Goal: Transaction & Acquisition: Purchase product/service

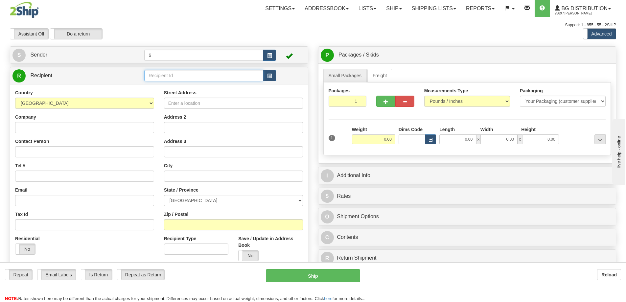
click at [182, 75] on input "text" at bounding box center [203, 75] width 119 height 11
type input "1"
click button "Delete" at bounding box center [0, 0] width 0 height 0
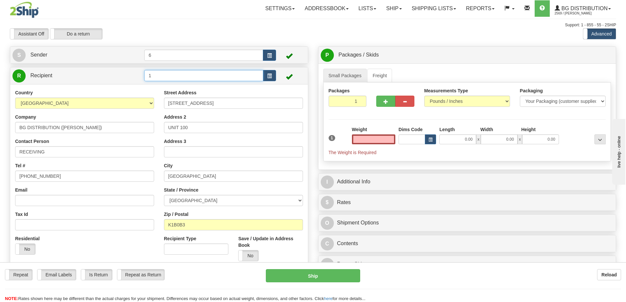
type input "0.00"
click at [179, 80] on input "1" at bounding box center [203, 75] width 119 height 11
type input "2"
click button "Delete" at bounding box center [0, 0] width 0 height 0
type input "0.00"
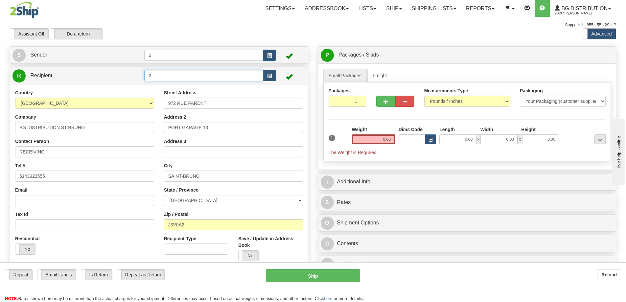
click at [163, 75] on input "2" at bounding box center [203, 75] width 119 height 11
type input "3"
click button "Delete" at bounding box center [0, 0] width 0 height 0
type input "0.00"
click at [176, 86] on div "Country AFGHANISTAN ALAND ISLANDS ALBANIA ALGERIA AMERICAN SAMOA ANDORRA ANGOLA…" at bounding box center [159, 177] width 298 height 187
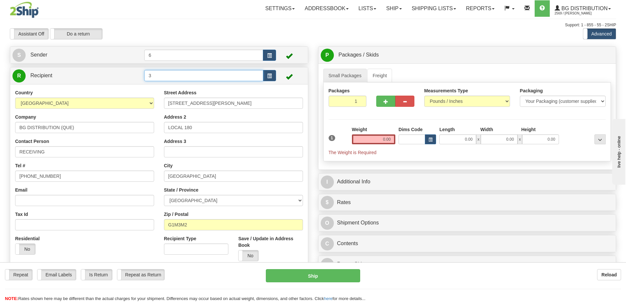
click at [188, 77] on input "3" at bounding box center [203, 75] width 119 height 11
type input "7"
click button "Delete" at bounding box center [0, 0] width 0 height 0
type input "0.00"
drag, startPoint x: 392, startPoint y: 138, endPoint x: 359, endPoint y: 134, distance: 32.8
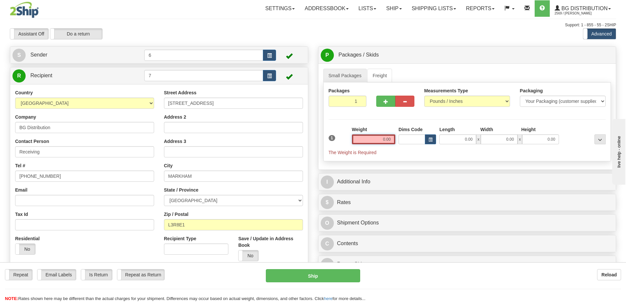
click at [359, 135] on input "0.00" at bounding box center [373, 139] width 43 height 10
type input "23.00"
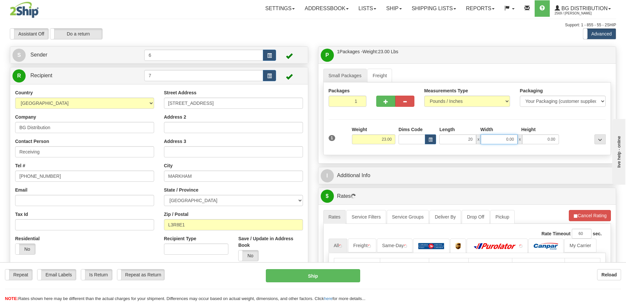
type input "20.00"
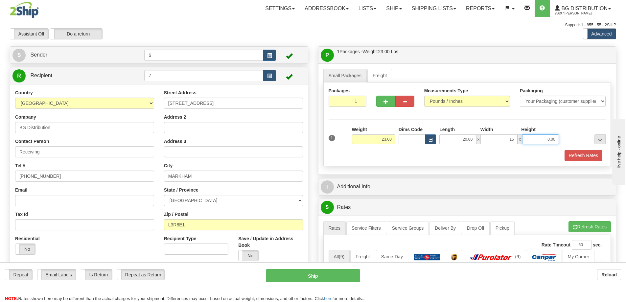
type input "15.00"
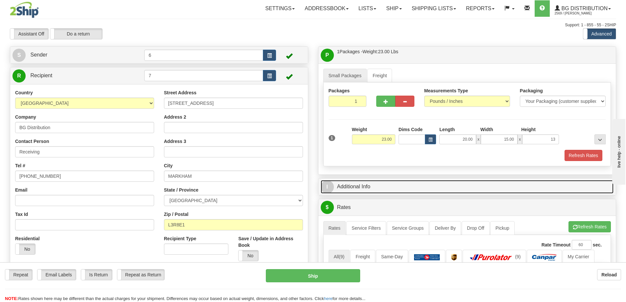
type input "13.00"
click at [357, 187] on link "I Additional Info" at bounding box center [467, 186] width 293 height 13
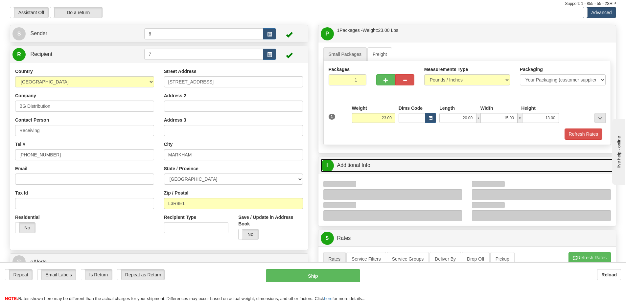
scroll to position [33, 0]
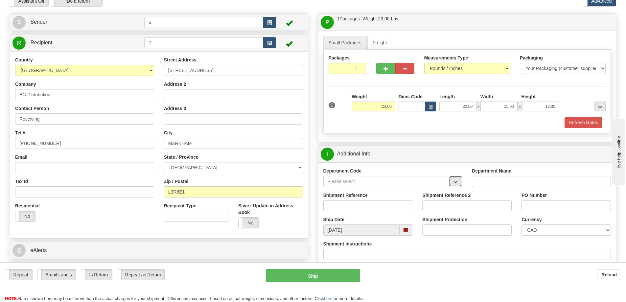
click at [460, 181] on button "button" at bounding box center [455, 181] width 13 height 11
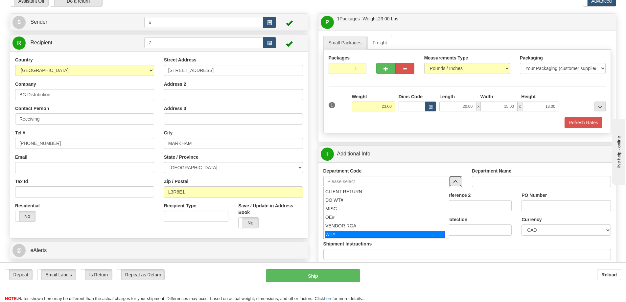
click at [363, 233] on div "WT#" at bounding box center [385, 234] width 120 height 7
type input "WT#"
type input "WAREHOUSE TRANSFERS"
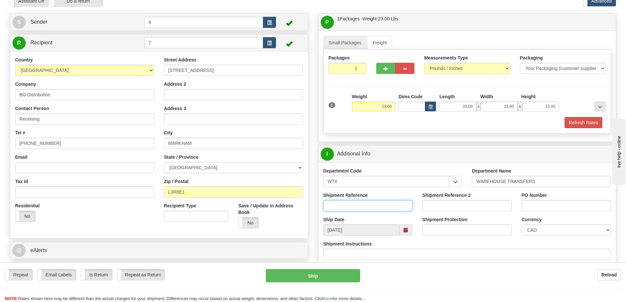
click at [386, 210] on input "Shipment Reference" at bounding box center [368, 205] width 89 height 11
click at [340, 205] on input "Shipment Reference" at bounding box center [368, 205] width 89 height 11
click at [365, 204] on input "Shipment Reference" at bounding box center [368, 205] width 89 height 11
type input "165646-00 165610-00"
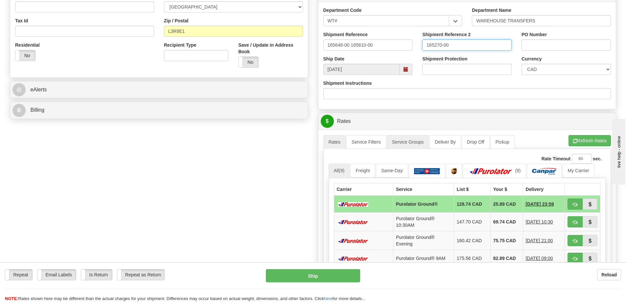
scroll to position [197, 0]
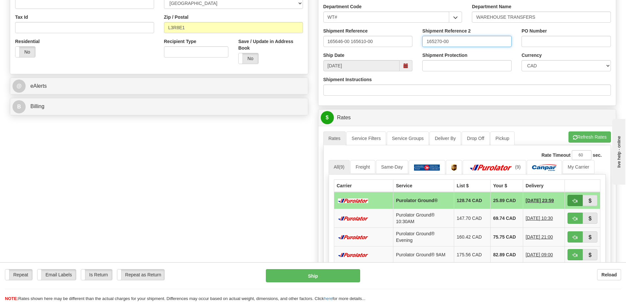
type input "165270-00"
click at [575, 203] on span "button" at bounding box center [575, 201] width 5 height 4
type input "260"
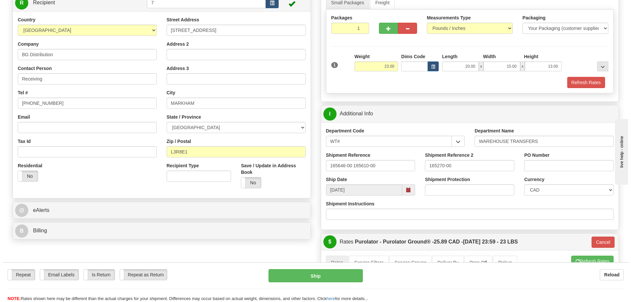
scroll to position [66, 0]
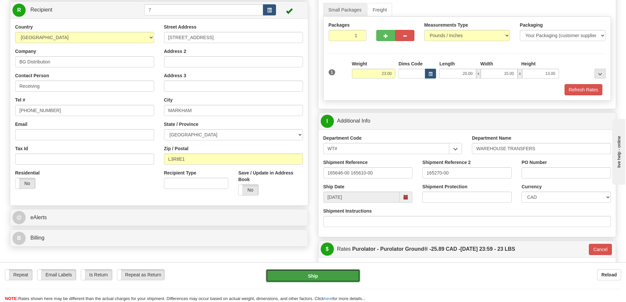
click at [305, 274] on button "Ship" at bounding box center [313, 275] width 94 height 13
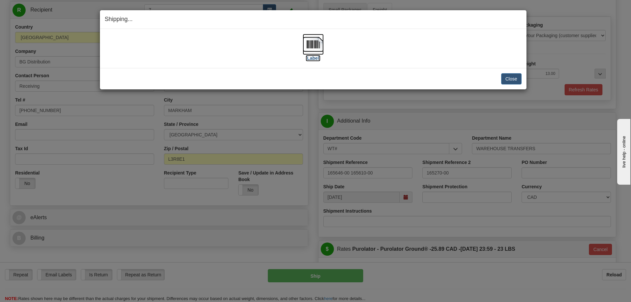
click at [312, 42] on img at bounding box center [313, 44] width 21 height 21
drag, startPoint x: 514, startPoint y: 79, endPoint x: 510, endPoint y: 83, distance: 6.3
click at [514, 79] on button "Close" at bounding box center [511, 78] width 20 height 11
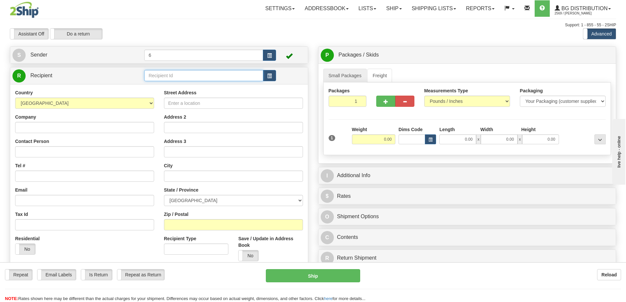
click at [191, 81] on input "text" at bounding box center [203, 75] width 119 height 11
type input "41021"
click button "Delete" at bounding box center [0, 0] width 0 height 0
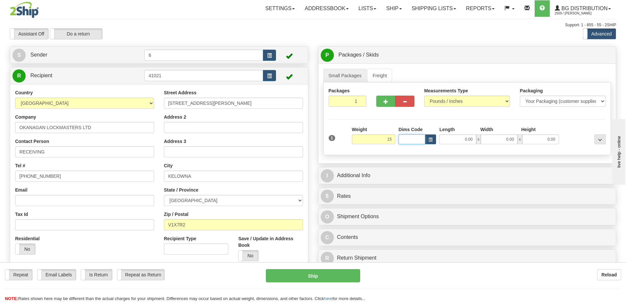
type input "15.00"
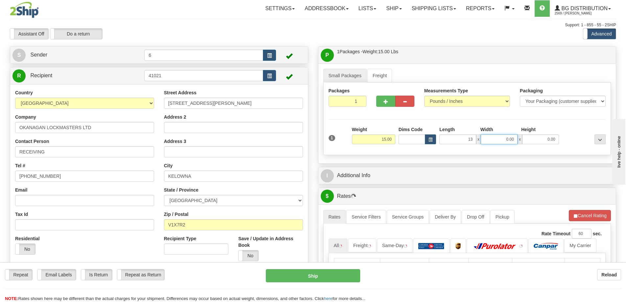
type input "13.00"
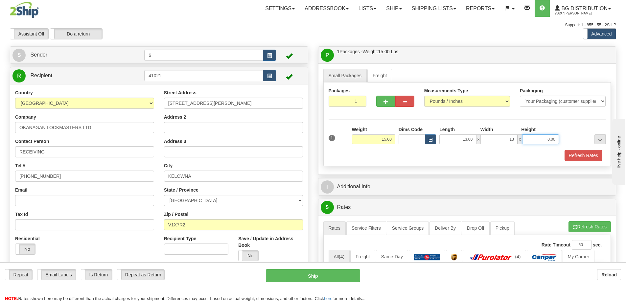
type input "13.00"
click at [381, 103] on button "button" at bounding box center [385, 101] width 19 height 11
radio input "true"
type input "2"
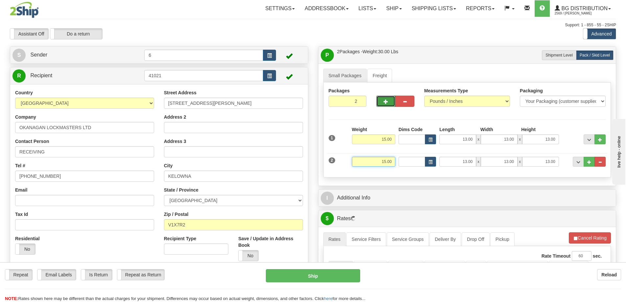
click at [394, 163] on input "15.00" at bounding box center [373, 162] width 43 height 10
type input "28.00"
type input "29.00"
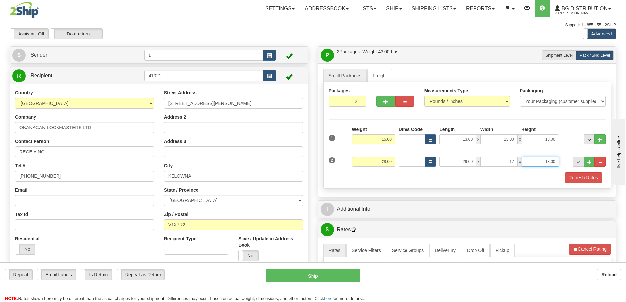
type input "17.00"
type input "5.00"
click at [384, 101] on span "button" at bounding box center [386, 102] width 5 height 4
type input "3"
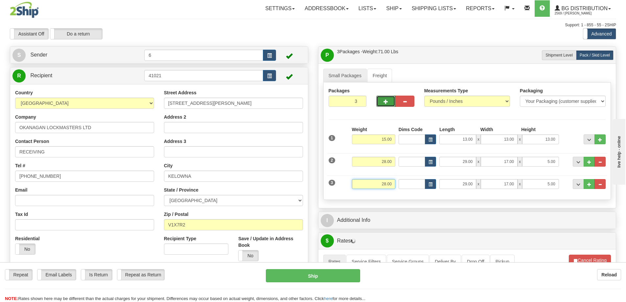
click at [390, 185] on input "28.00" at bounding box center [373, 184] width 43 height 10
type input "15.00"
type input "43.00"
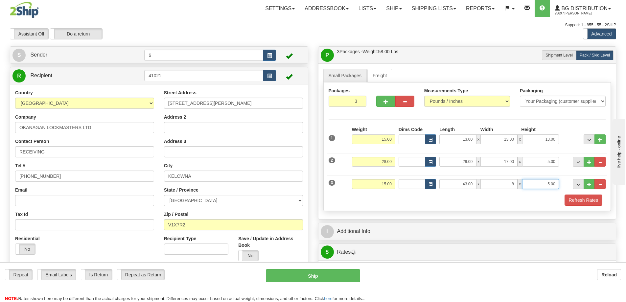
type input "8.00"
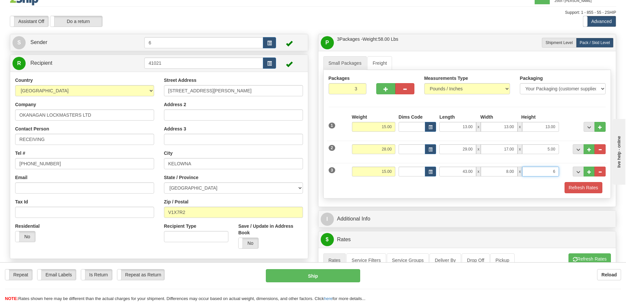
scroll to position [33, 0]
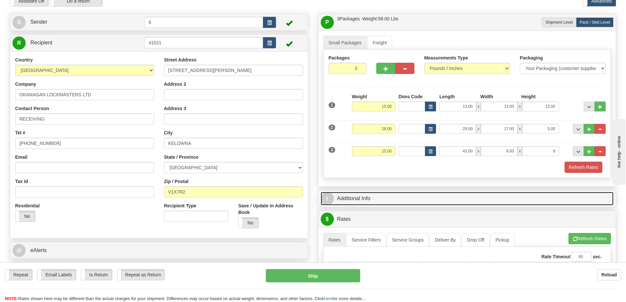
type input "6.00"
click at [368, 203] on link "I Additional Info" at bounding box center [467, 198] width 293 height 13
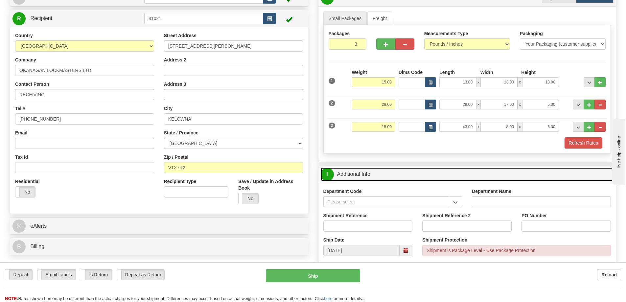
scroll to position [99, 0]
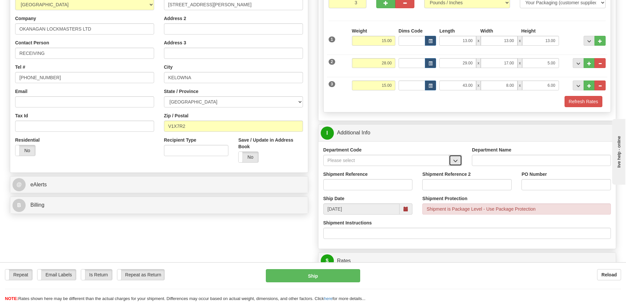
click at [461, 166] on button "button" at bounding box center [455, 160] width 13 height 11
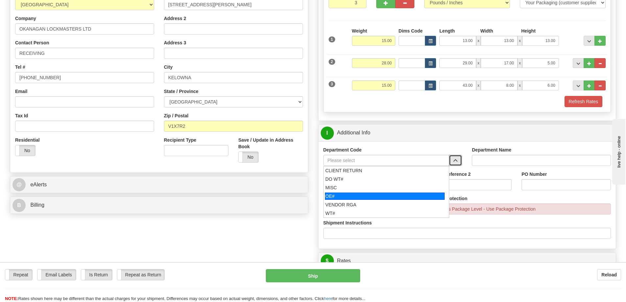
click at [400, 195] on div "OE#" at bounding box center [385, 196] width 120 height 7
type input "OE#"
type input "ORDERS"
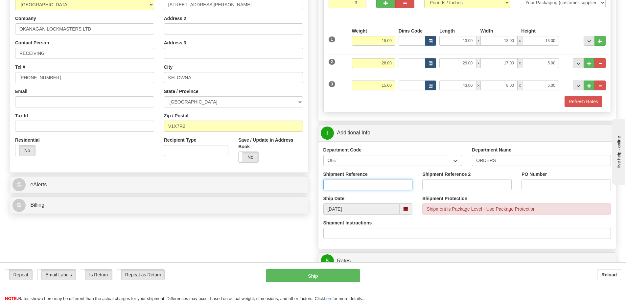
drag, startPoint x: 402, startPoint y: 186, endPoint x: 408, endPoint y: 187, distance: 6.0
click at [406, 186] on input "Shipment Reference" at bounding box center [368, 184] width 89 height 11
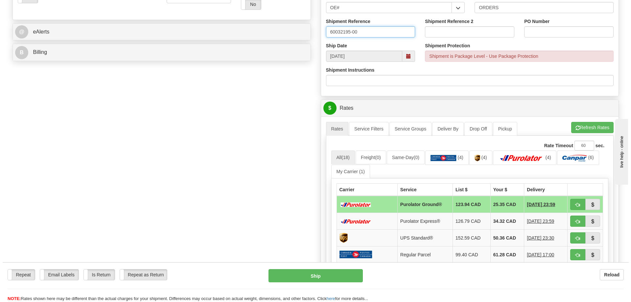
scroll to position [263, 0]
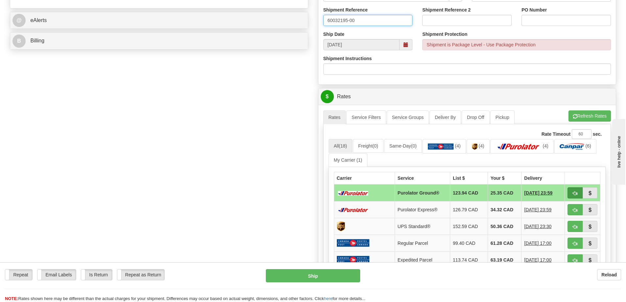
type input "60032195-00"
click at [573, 192] on span "button" at bounding box center [575, 193] width 5 height 4
type input "260"
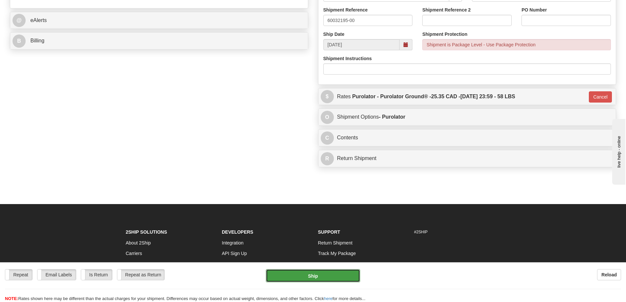
click at [340, 275] on button "Ship" at bounding box center [313, 275] width 94 height 13
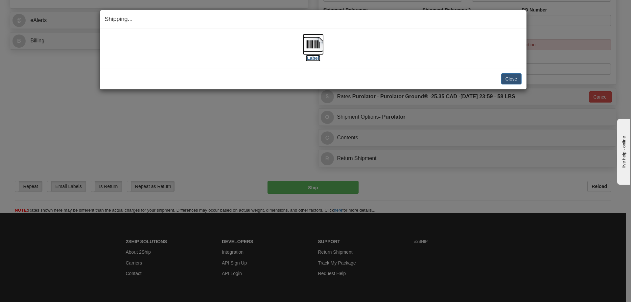
click at [315, 46] on img at bounding box center [313, 44] width 21 height 21
click at [508, 76] on button "Close" at bounding box center [511, 78] width 20 height 11
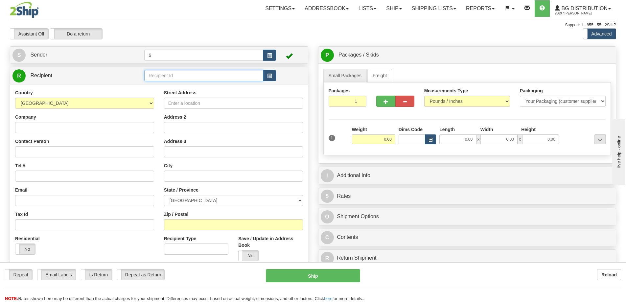
click at [184, 75] on input "text" at bounding box center [203, 75] width 119 height 11
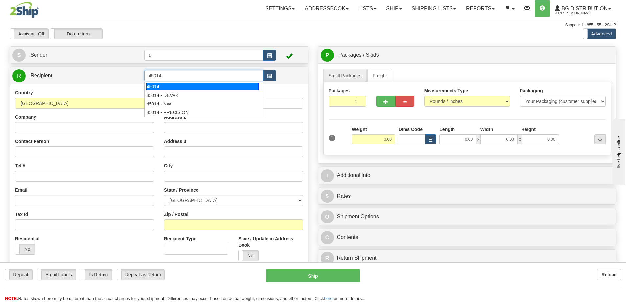
click at [185, 88] on div "45014" at bounding box center [202, 86] width 113 height 7
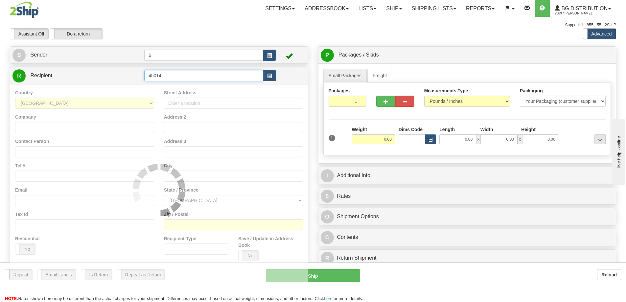
type input "45014"
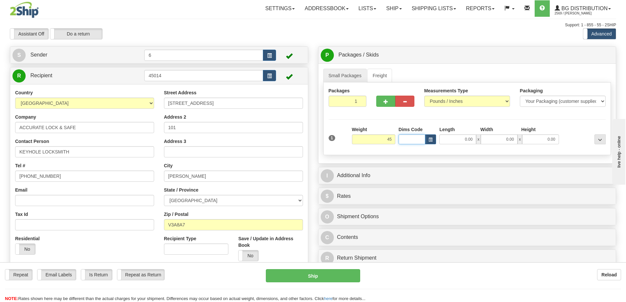
type input "45.00"
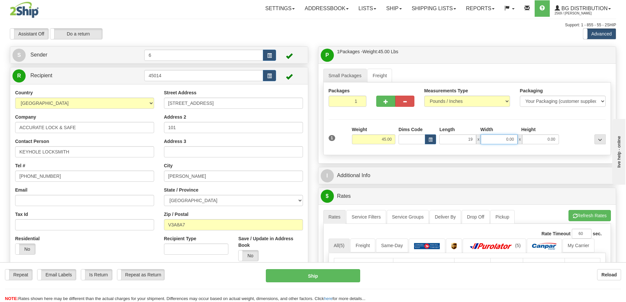
type input "19.00"
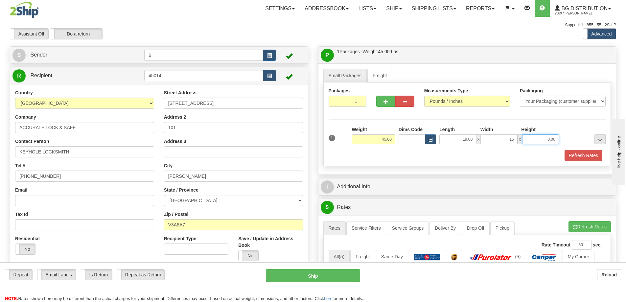
type input "15.00"
type input "13.00"
click at [386, 104] on span "button" at bounding box center [386, 102] width 5 height 4
radio input "true"
type input "2"
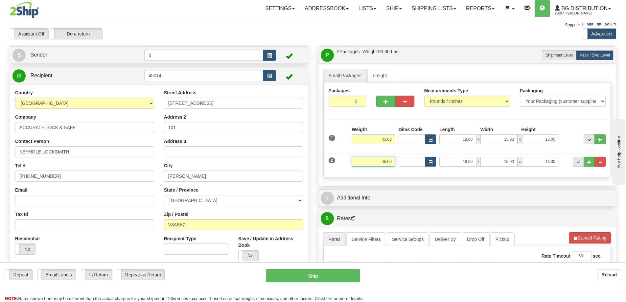
drag, startPoint x: 383, startPoint y: 161, endPoint x: 383, endPoint y: 156, distance: 5.6
click at [383, 161] on input "45.00" at bounding box center [373, 162] width 43 height 10
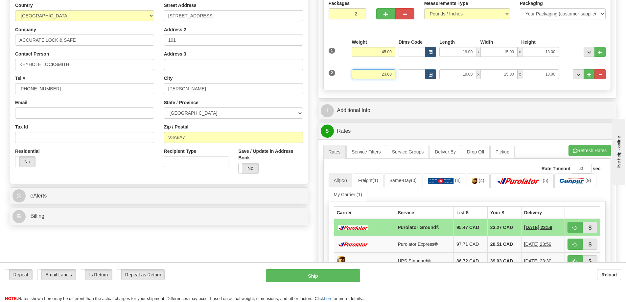
scroll to position [99, 0]
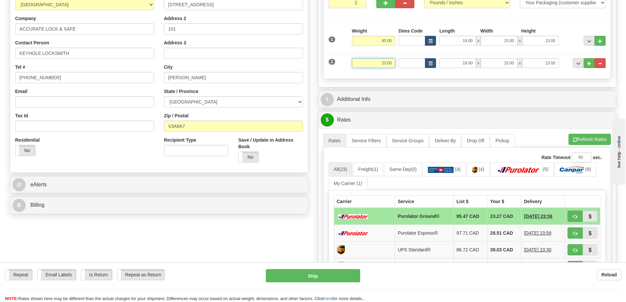
type input "23.00"
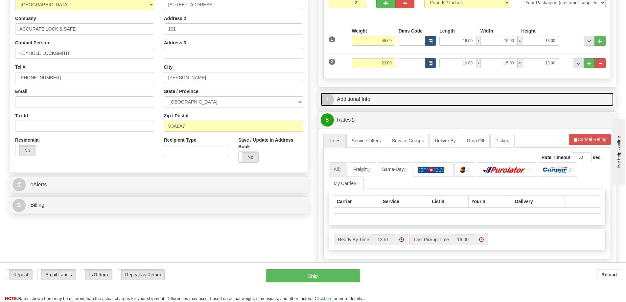
click at [375, 99] on link "I Additional Info" at bounding box center [467, 99] width 293 height 13
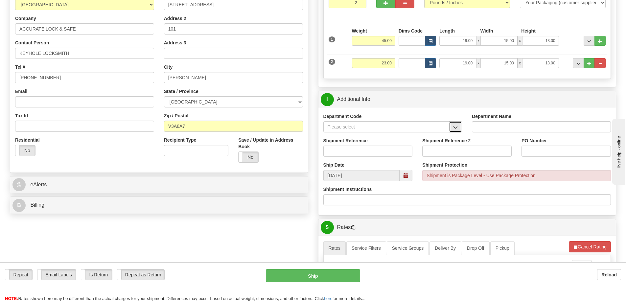
click at [458, 128] on span "button" at bounding box center [455, 127] width 5 height 4
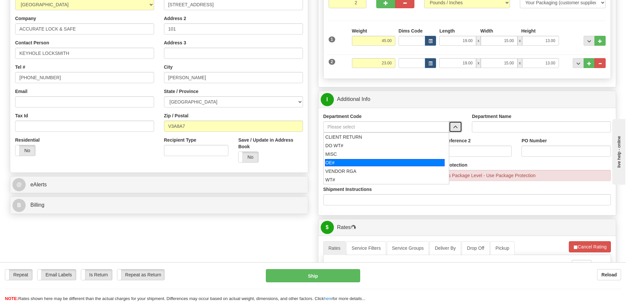
click at [399, 160] on div "OE#" at bounding box center [385, 162] width 120 height 7
type input "OE#"
type input "ORDERS"
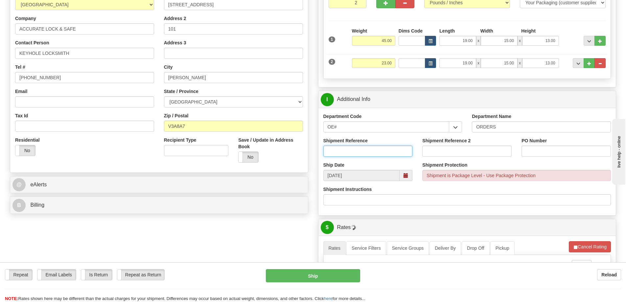
click at [393, 149] on input "Shipment Reference" at bounding box center [368, 151] width 89 height 11
type input "60032185-00"
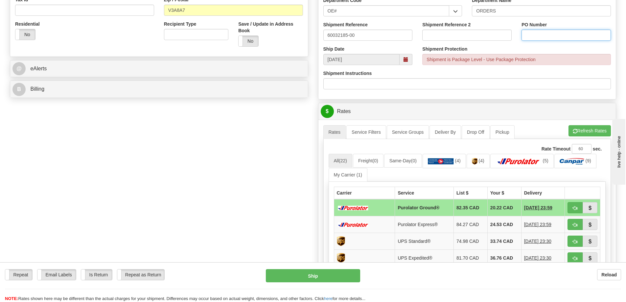
scroll to position [230, 0]
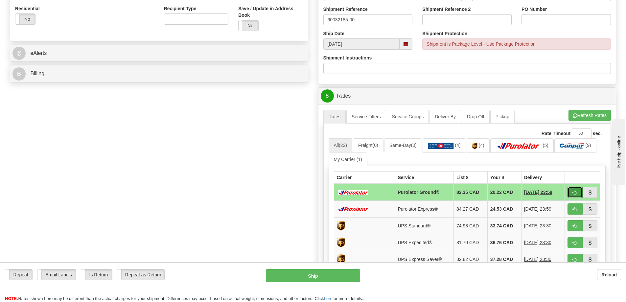
click at [576, 194] on span "button" at bounding box center [575, 193] width 5 height 4
type input "260"
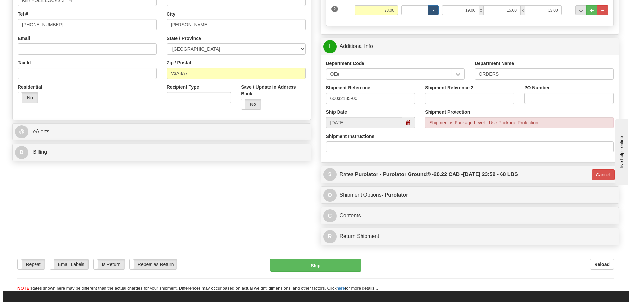
scroll to position [164, 0]
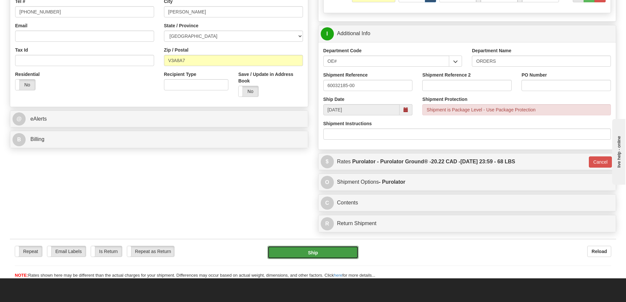
click at [303, 252] on button "Ship" at bounding box center [313, 252] width 91 height 13
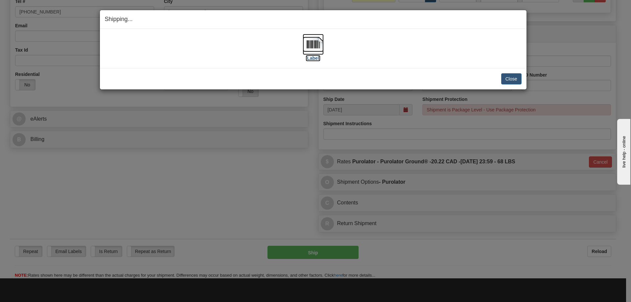
click at [314, 43] on img at bounding box center [313, 44] width 21 height 21
click at [514, 82] on button "Close" at bounding box center [511, 78] width 20 height 11
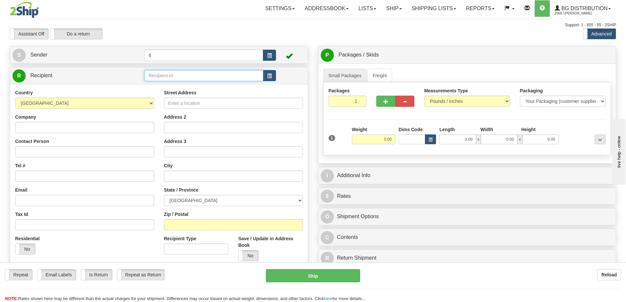
click at [212, 80] on input "text" at bounding box center [203, 75] width 119 height 11
click at [184, 86] on div "41099" at bounding box center [202, 86] width 113 height 7
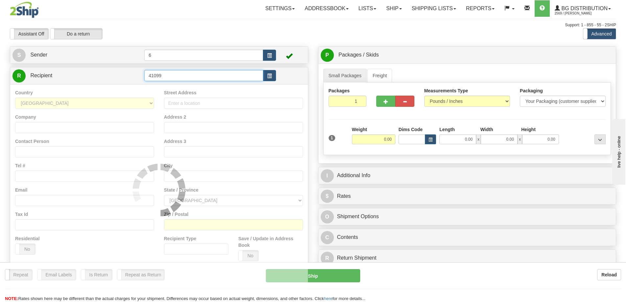
type input "41099"
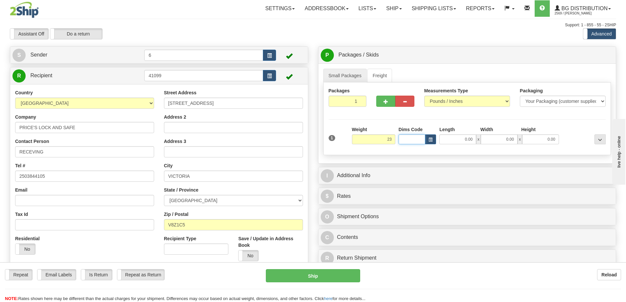
type input "23.00"
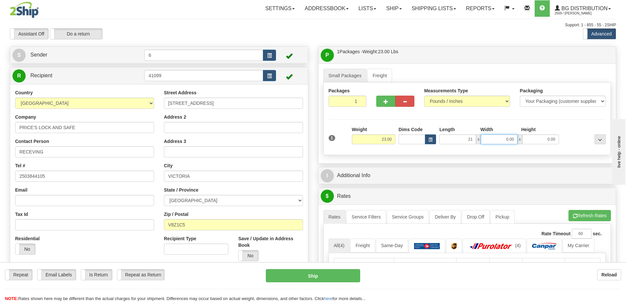
type input "21.00"
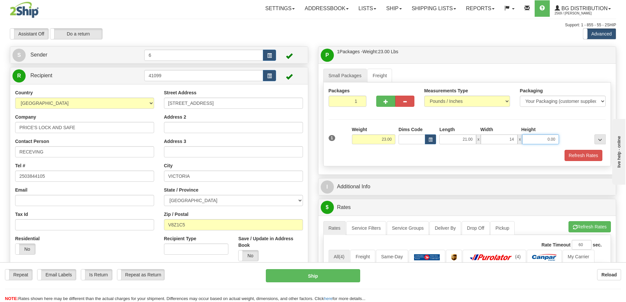
type input "14.00"
type input "5.00"
click at [388, 102] on span "button" at bounding box center [386, 102] width 5 height 4
radio input "true"
type input "2"
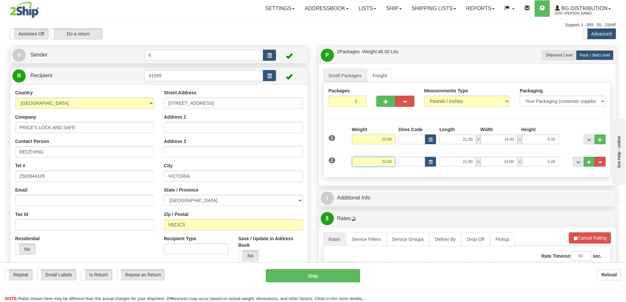
drag, startPoint x: 393, startPoint y: 164, endPoint x: 354, endPoint y: 158, distance: 39.0
click at [352, 157] on div "23.00" at bounding box center [373, 162] width 43 height 10
type input "24.00"
type input "17.00"
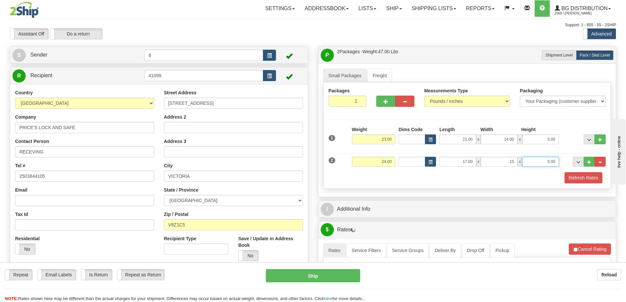
type input "15.00"
type input "11.00"
click at [378, 175] on div "Refresh Rates" at bounding box center [467, 177] width 281 height 11
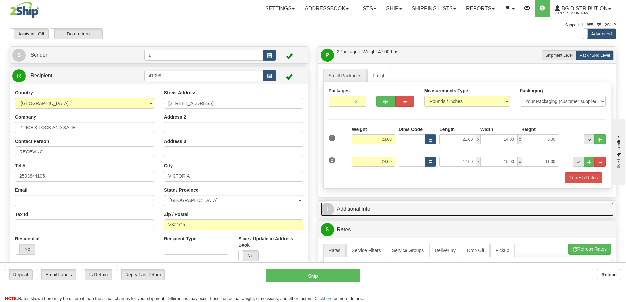
click at [411, 215] on link "I Additional Info" at bounding box center [467, 209] width 293 height 13
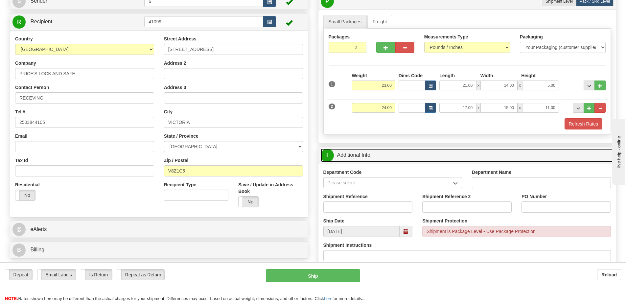
scroll to position [66, 0]
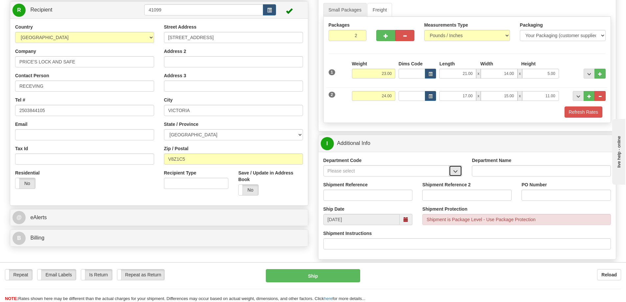
click at [459, 175] on button "button" at bounding box center [455, 170] width 13 height 11
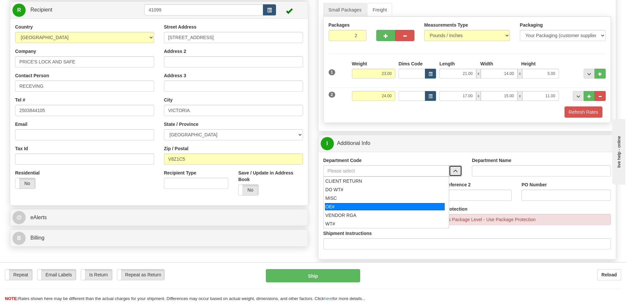
click at [374, 205] on div "OE#" at bounding box center [385, 206] width 120 height 7
type input "OE#"
type input "ORDERS"
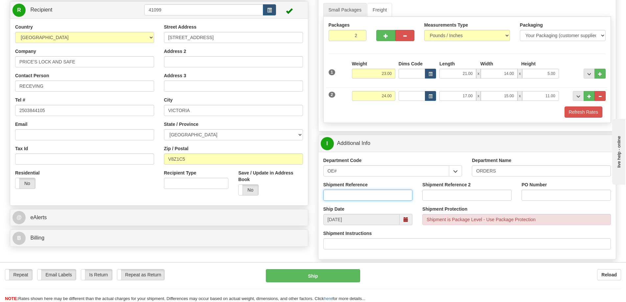
drag, startPoint x: 375, startPoint y: 197, endPoint x: 379, endPoint y: 198, distance: 3.4
click at [376, 197] on input "Shipment Reference" at bounding box center [368, 195] width 89 height 11
type input "60032196-00"
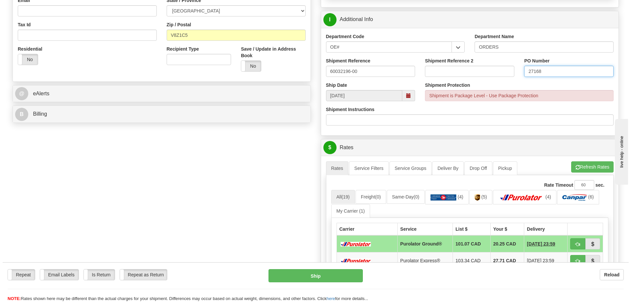
scroll to position [230, 0]
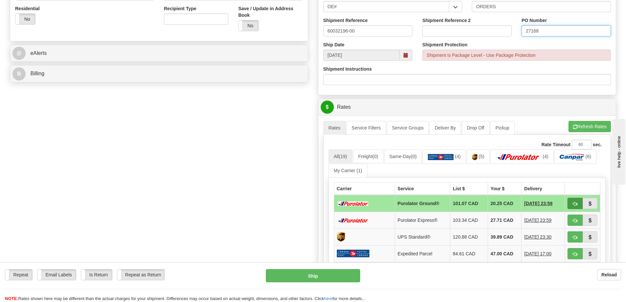
type input "27168"
click at [578, 205] on button "button" at bounding box center [575, 203] width 15 height 11
type input "260"
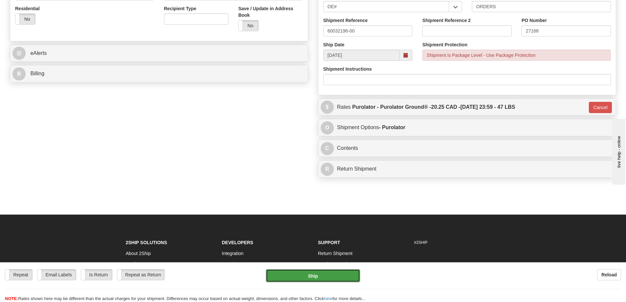
click at [324, 277] on button "Ship" at bounding box center [313, 275] width 94 height 13
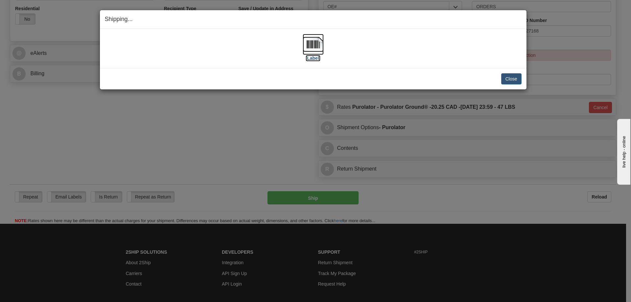
click at [312, 43] on img at bounding box center [313, 44] width 21 height 21
click at [520, 77] on button "Close" at bounding box center [511, 78] width 20 height 11
click at [510, 80] on button "Close" at bounding box center [511, 78] width 20 height 11
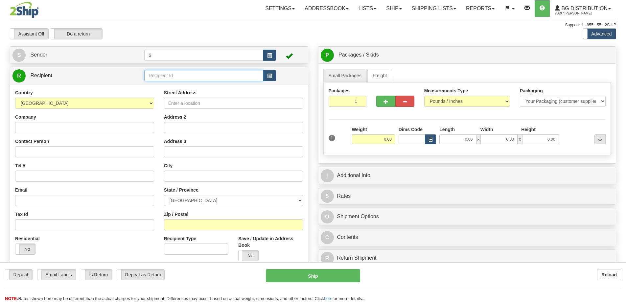
click at [192, 75] on input "text" at bounding box center [203, 75] width 119 height 11
type input "2"
click button "Delete" at bounding box center [0, 0] width 0 height 0
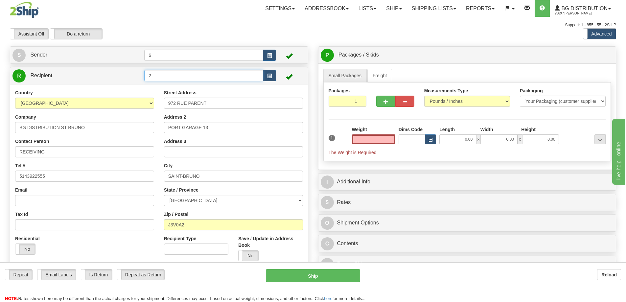
type input "0.00"
click at [191, 76] on input "2" at bounding box center [203, 75] width 119 height 11
type input "3"
click button "Delete" at bounding box center [0, 0] width 0 height 0
type input "0.00"
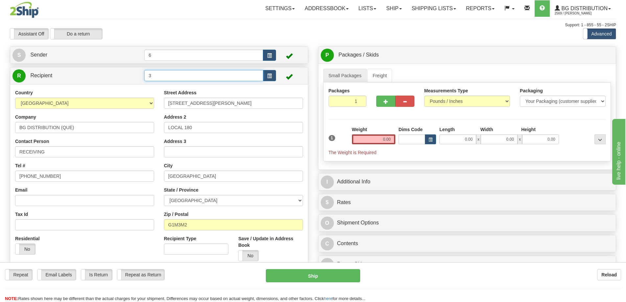
click at [246, 81] on input "3" at bounding box center [203, 75] width 119 height 11
type input "7"
click button "Delete" at bounding box center [0, 0] width 0 height 0
type input "0.00"
click at [222, 74] on input "7" at bounding box center [203, 75] width 119 height 11
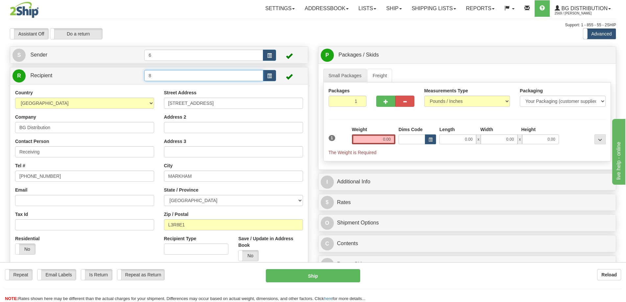
type input "8"
click button "Delete" at bounding box center [0, 0] width 0 height 0
click at [225, 74] on input "8" at bounding box center [203, 75] width 119 height 11
type input "9"
click button "Delete" at bounding box center [0, 0] width 0 height 0
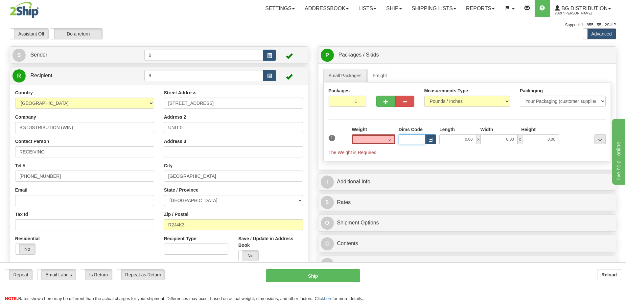
type input "6.00"
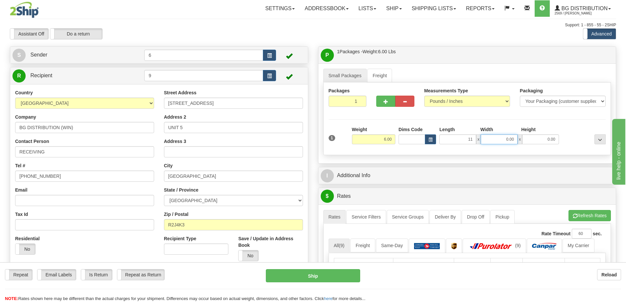
type input "11.00"
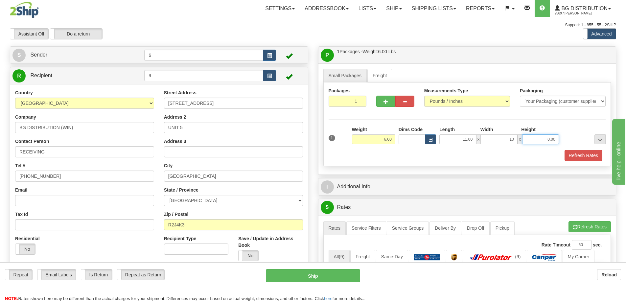
type input "10.00"
type input "7.00"
click at [384, 107] on button "button" at bounding box center [385, 101] width 19 height 11
radio input "true"
type input "2"
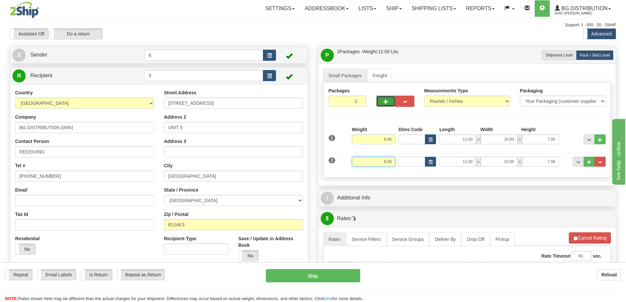
click at [386, 162] on input "6.00" at bounding box center [373, 162] width 43 height 10
type input "2.00"
type input "23.00"
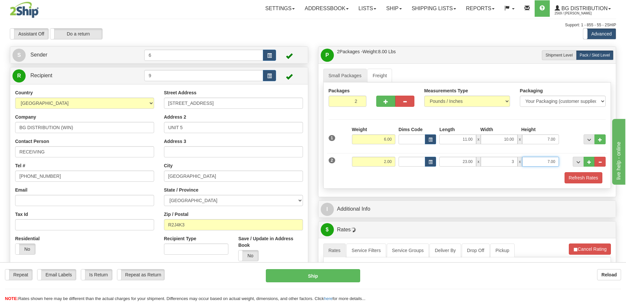
type input "3.00"
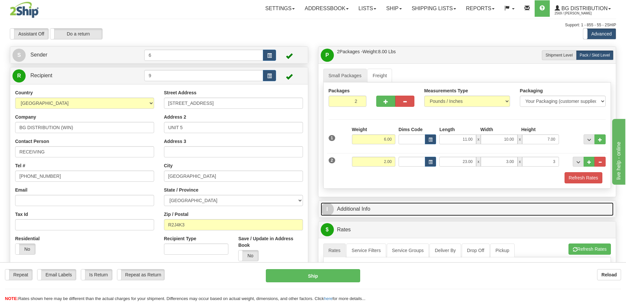
type input "3.00"
click at [398, 210] on link "I Additional Info" at bounding box center [467, 209] width 293 height 13
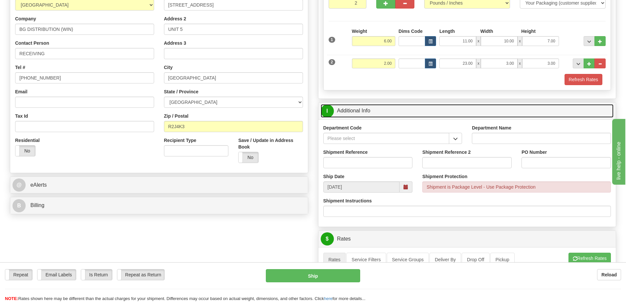
scroll to position [99, 0]
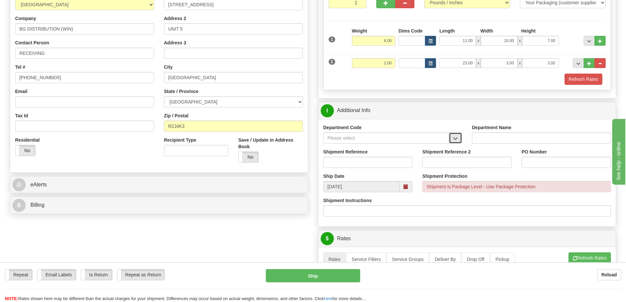
click at [454, 139] on span "button" at bounding box center [455, 138] width 5 height 4
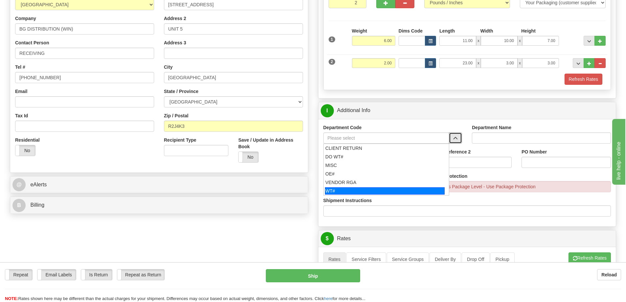
click at [350, 193] on div "WT#" at bounding box center [385, 190] width 120 height 7
type input "WT#"
type input "WAREHOUSE TRANSFERS"
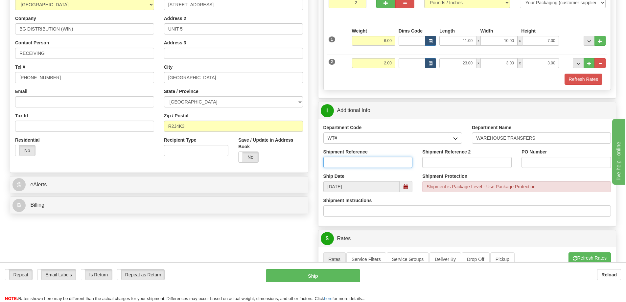
click at [353, 162] on input "Shipment Reference" at bounding box center [368, 162] width 89 height 11
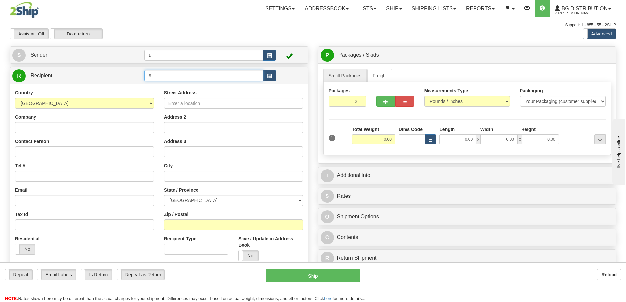
click at [229, 80] on input "9" at bounding box center [203, 75] width 119 height 11
click button "Delete" at bounding box center [0, 0] width 0 height 0
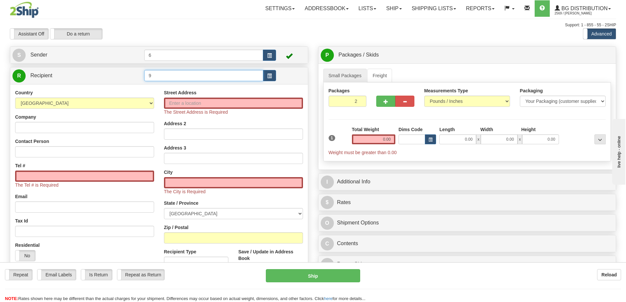
click at [208, 75] on input "9" at bounding box center [203, 75] width 119 height 11
type input "9"
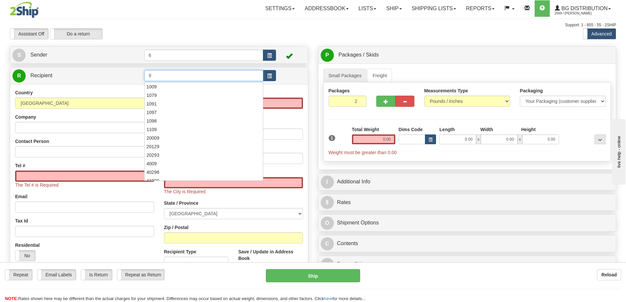
click at [175, 78] on input "9" at bounding box center [203, 75] width 119 height 11
click button "Delete" at bounding box center [0, 0] width 0 height 0
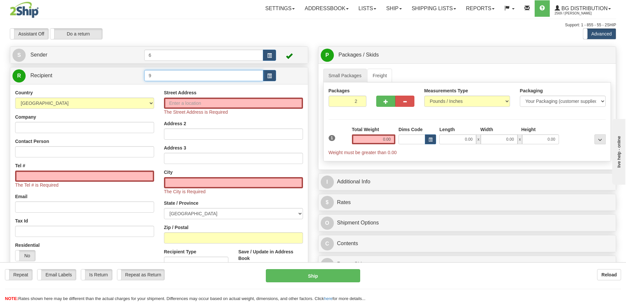
click at [175, 78] on input "9" at bounding box center [203, 75] width 119 height 11
click button "Delete" at bounding box center [0, 0] width 0 height 0
click at [176, 78] on input "9" at bounding box center [203, 75] width 119 height 11
click at [260, 123] on div "Address 2" at bounding box center [233, 129] width 139 height 19
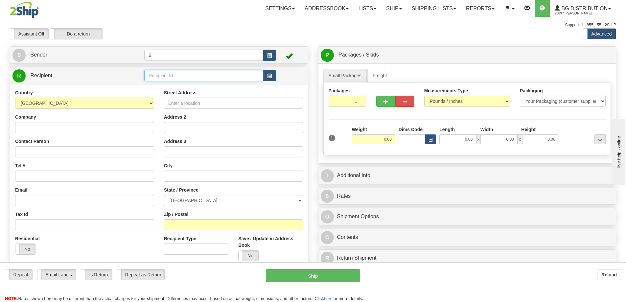
click at [187, 79] on input "text" at bounding box center [203, 75] width 119 height 11
type input "9"
click button "Delete" at bounding box center [0, 0] width 0 height 0
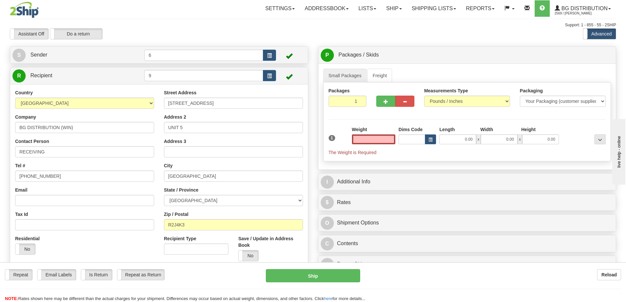
type input "0.00"
drag, startPoint x: 392, startPoint y: 140, endPoint x: 361, endPoint y: 138, distance: 30.3
click at [363, 138] on input "0.00" at bounding box center [373, 139] width 43 height 10
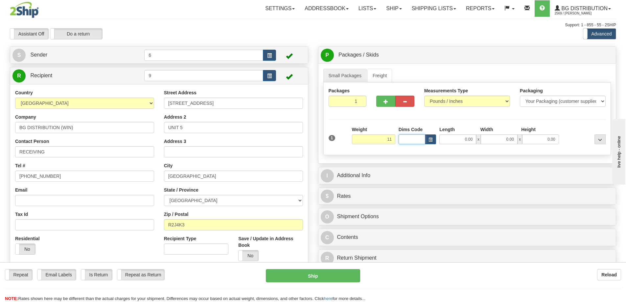
type input "11.00"
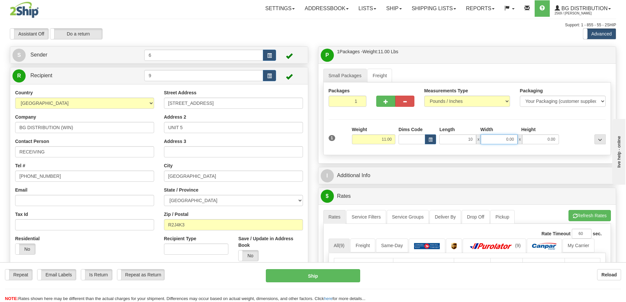
type input "10.00"
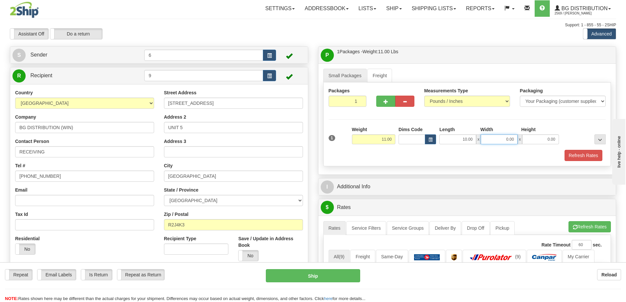
type input "7"
type input "0.00"
click at [468, 140] on input "10.00" at bounding box center [458, 139] width 37 height 10
type input "11.00"
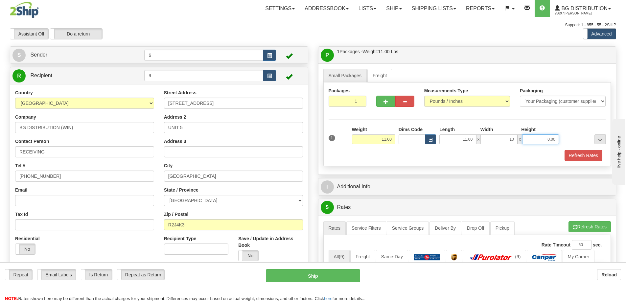
type input "10.00"
type input "7.00"
click at [384, 140] on input "11.00" at bounding box center [373, 139] width 43 height 10
type input "6.00"
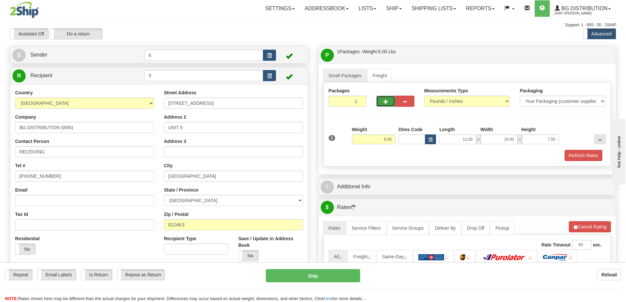
click at [386, 104] on span "button" at bounding box center [386, 102] width 5 height 4
radio input "true"
type input "2"
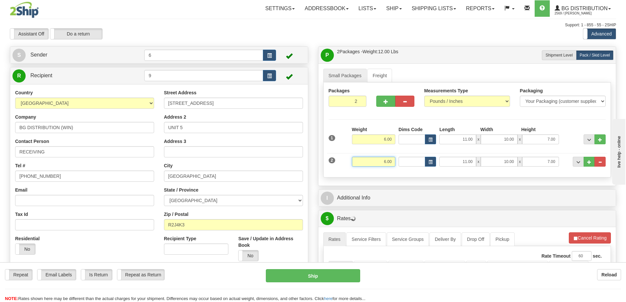
click at [386, 161] on input "6.00" at bounding box center [373, 162] width 43 height 10
type input "2.00"
type input "23.00"
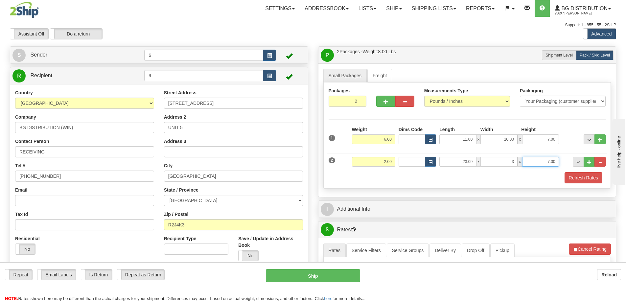
type input "3.00"
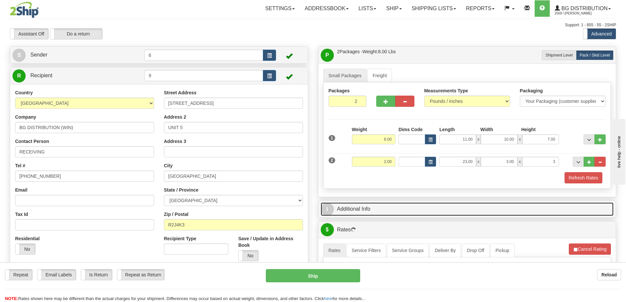
type input "3.00"
click at [377, 208] on link "I Additional Info" at bounding box center [467, 209] width 293 height 13
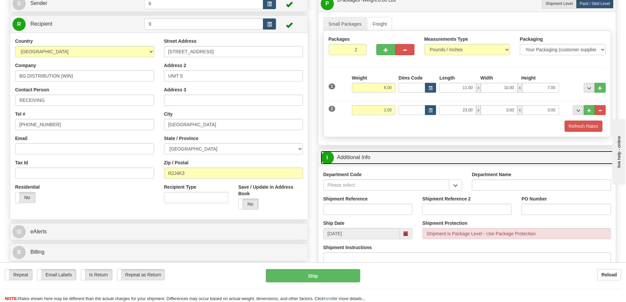
scroll to position [99, 0]
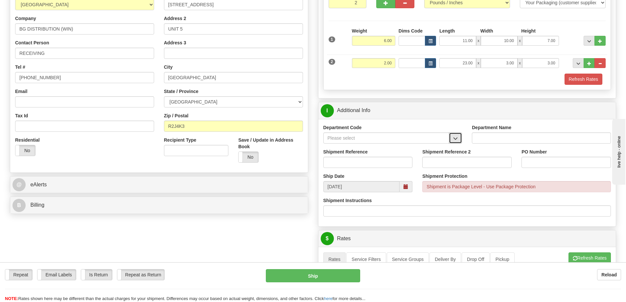
click at [453, 139] on span "button" at bounding box center [455, 138] width 5 height 4
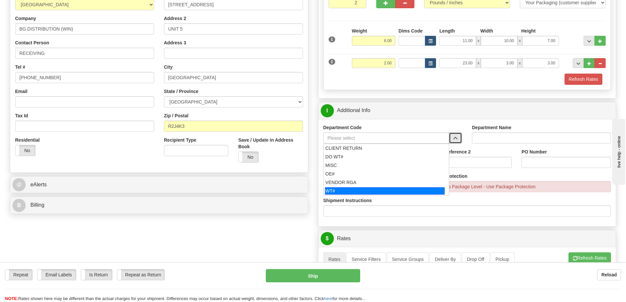
click at [379, 188] on div "WT#" at bounding box center [385, 190] width 120 height 7
type input "WT#"
type input "WAREHOUSE TRANSFERS"
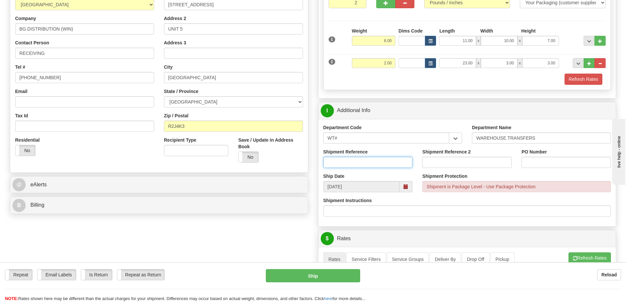
drag, startPoint x: 369, startPoint y: 164, endPoint x: 373, endPoint y: 163, distance: 4.1
click at [371, 163] on input "Shipment Reference" at bounding box center [368, 162] width 89 height 11
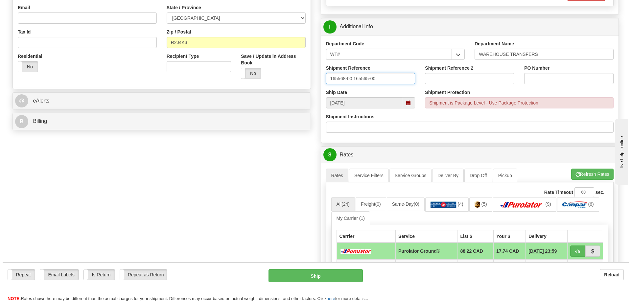
scroll to position [197, 0]
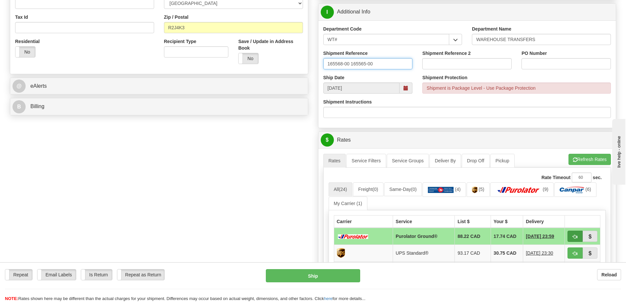
type input "165568-00 165565-00"
click at [575, 236] on span "button" at bounding box center [575, 237] width 5 height 4
type input "260"
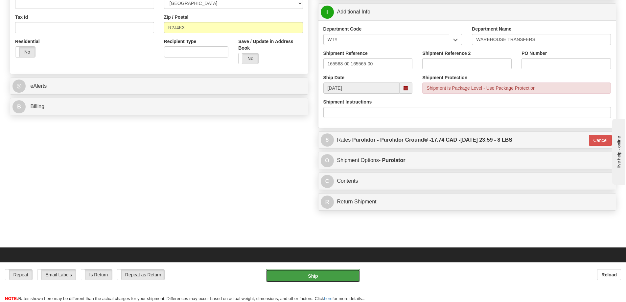
click at [335, 276] on button "Ship" at bounding box center [313, 275] width 94 height 13
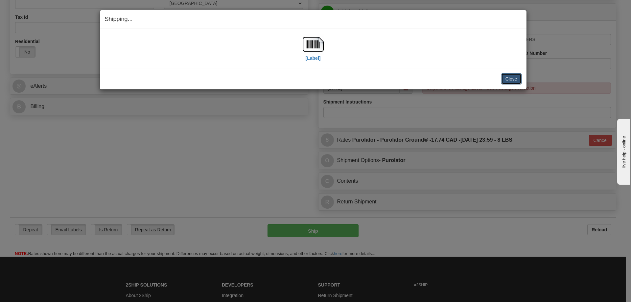
click at [510, 78] on button "Close" at bounding box center [511, 78] width 20 height 11
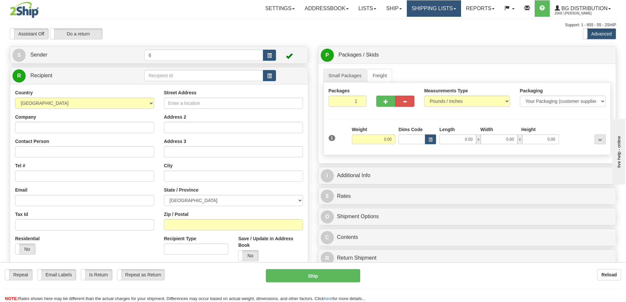
click at [453, 10] on link "Shipping lists" at bounding box center [434, 8] width 54 height 16
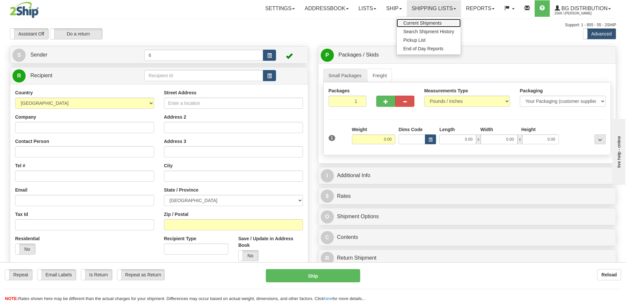
click at [440, 25] on span "Current Shipments" at bounding box center [422, 22] width 38 height 5
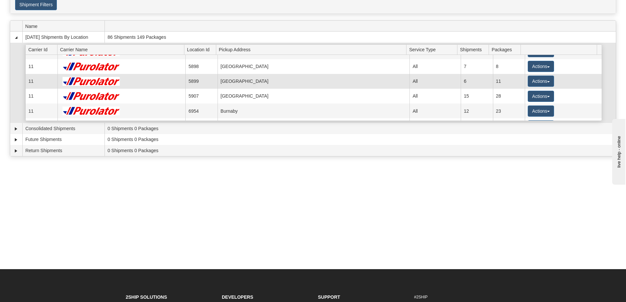
scroll to position [66, 0]
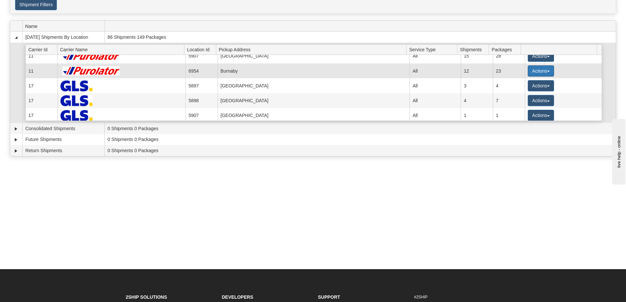
click at [533, 71] on button "Actions" at bounding box center [541, 70] width 26 height 11
click at [526, 84] on span "Details" at bounding box center [517, 83] width 18 height 5
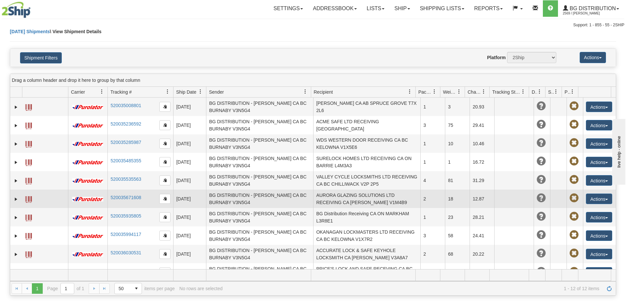
scroll to position [49, 0]
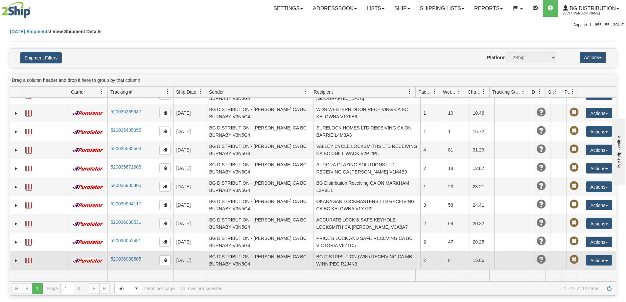
click at [28, 261] on span at bounding box center [28, 261] width 7 height 7
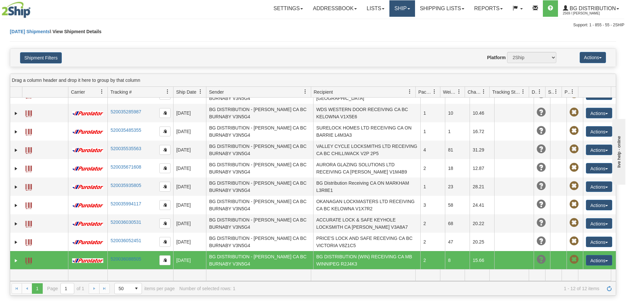
click at [405, 15] on link "Ship" at bounding box center [402, 8] width 25 height 16
click at [400, 23] on link "Ship Screen" at bounding box center [389, 23] width 52 height 9
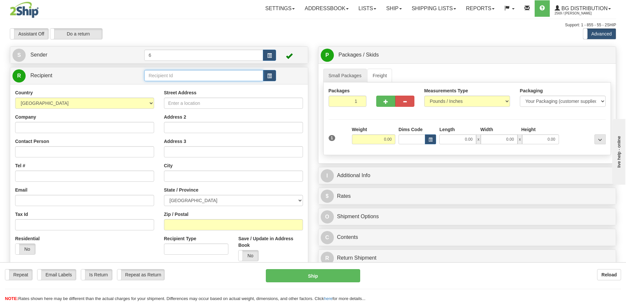
click at [179, 80] on input "text" at bounding box center [203, 75] width 119 height 11
type input "2"
click button "Delete" at bounding box center [0, 0] width 0 height 0
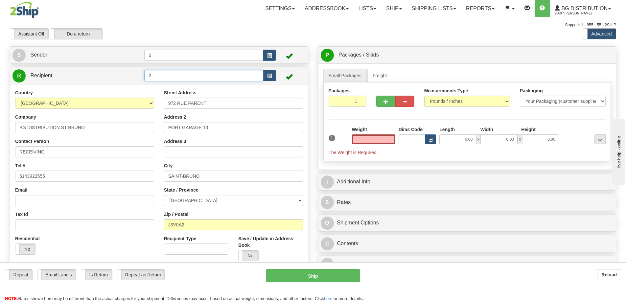
type input "0.00"
click at [179, 80] on input "2" at bounding box center [203, 75] width 119 height 11
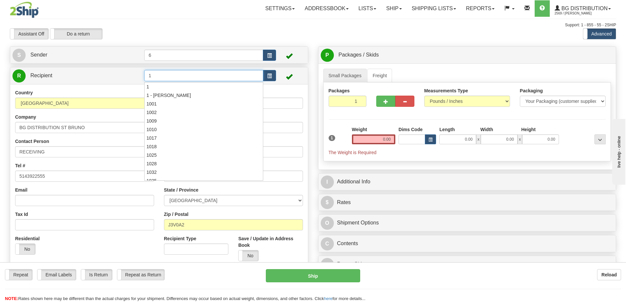
type input "1"
click button "Delete" at bounding box center [0, 0] width 0 height 0
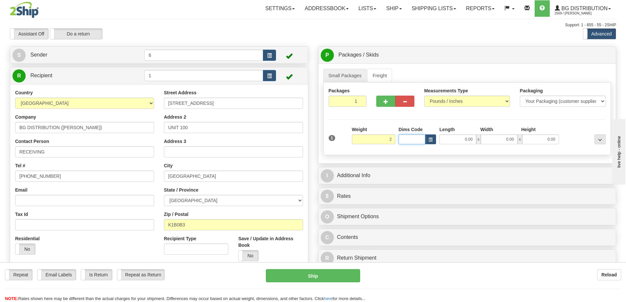
type input "2.00"
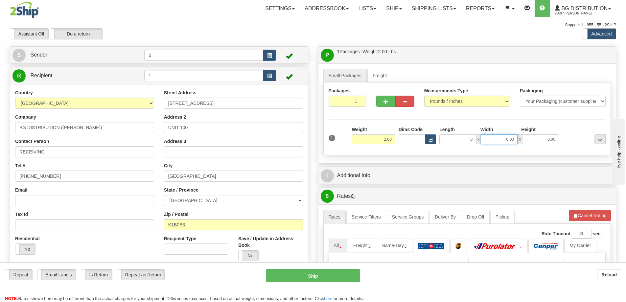
type input "8.00"
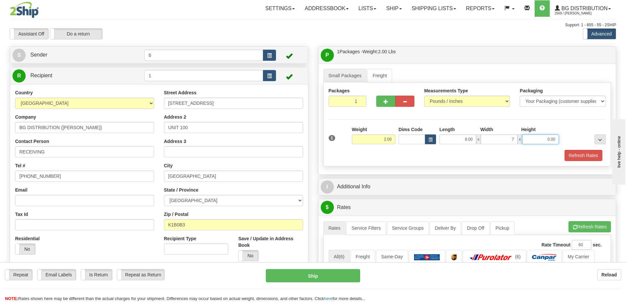
type input "7.00"
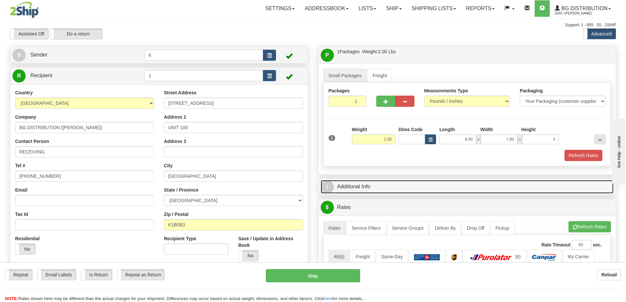
type input "4.00"
click at [392, 184] on link "I Additional Info" at bounding box center [467, 186] width 293 height 13
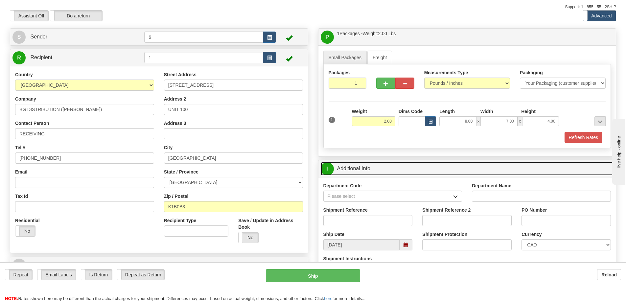
scroll to position [33, 0]
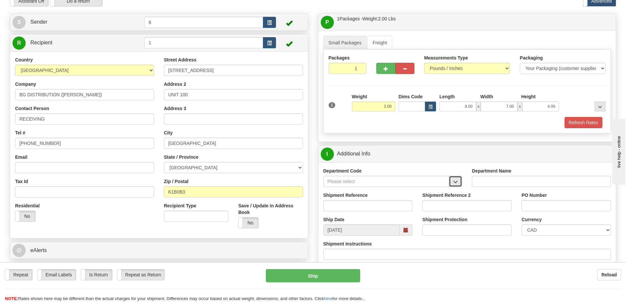
click at [452, 183] on button "button" at bounding box center [455, 181] width 13 height 11
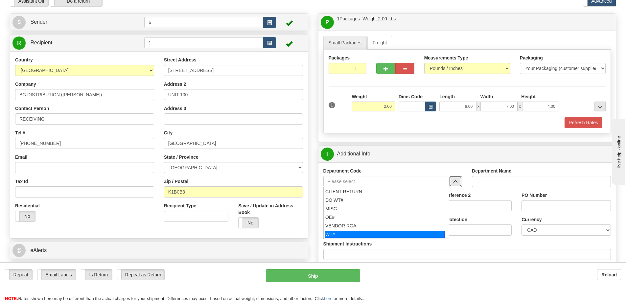
click at [380, 234] on div "WT#" at bounding box center [385, 234] width 120 height 7
type input "WT#"
type input "WAREHOUSE TRANSFERS"
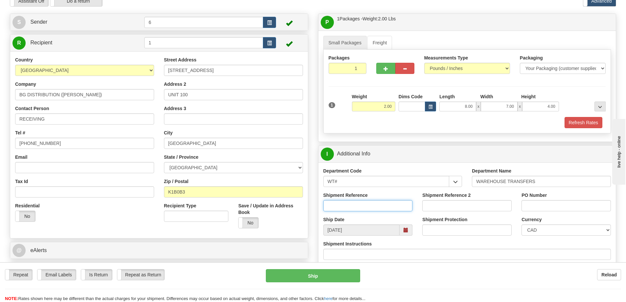
click at [375, 203] on input "Shipment Reference" at bounding box center [368, 205] width 89 height 11
click at [353, 203] on input "Shipment Reference" at bounding box center [368, 205] width 89 height 11
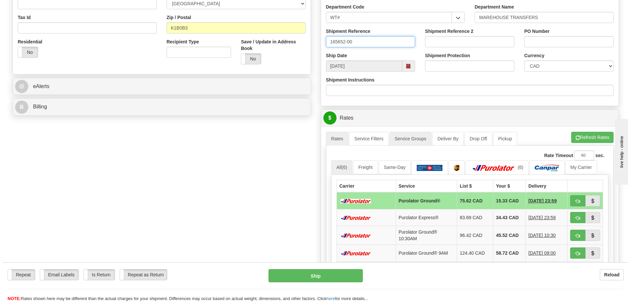
scroll to position [197, 0]
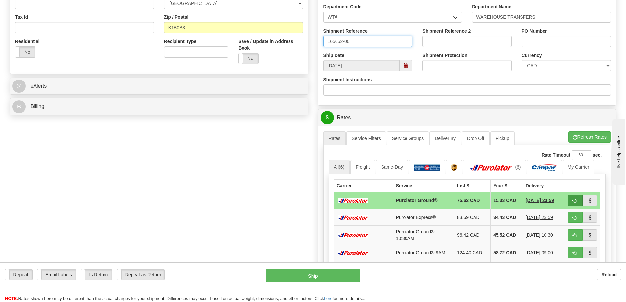
type input "165652-00"
click at [575, 202] on span "button" at bounding box center [575, 201] width 5 height 4
type input "260"
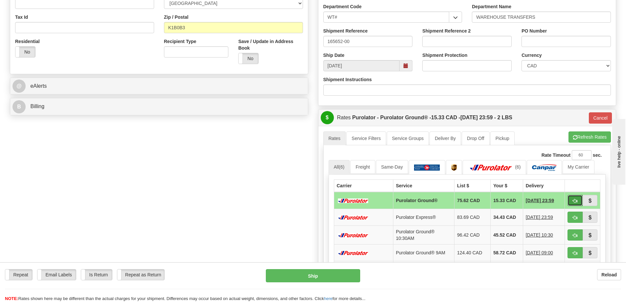
click at [568, 195] on button "button" at bounding box center [575, 200] width 15 height 11
click at [310, 276] on button "Ship" at bounding box center [313, 275] width 94 height 13
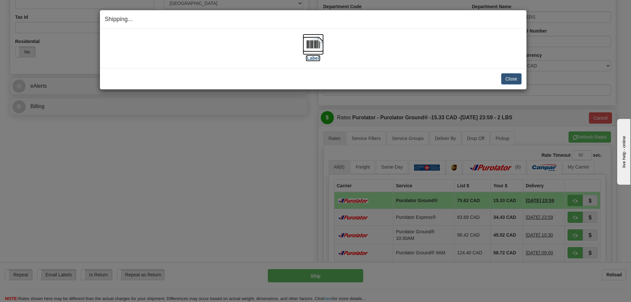
click at [311, 47] on img at bounding box center [313, 44] width 21 height 21
click at [516, 79] on button "Close" at bounding box center [511, 78] width 20 height 11
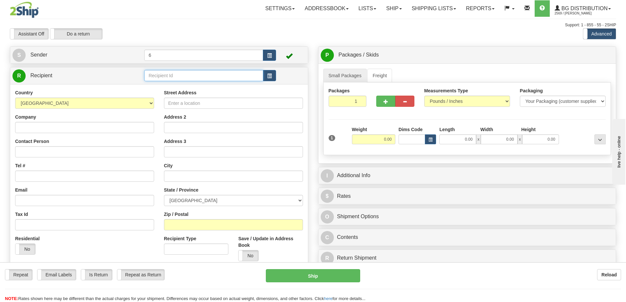
drag, startPoint x: 159, startPoint y: 76, endPoint x: 171, endPoint y: 74, distance: 11.3
click at [163, 76] on input "text" at bounding box center [203, 75] width 119 height 11
click at [156, 87] on div "41015" at bounding box center [202, 86] width 113 height 7
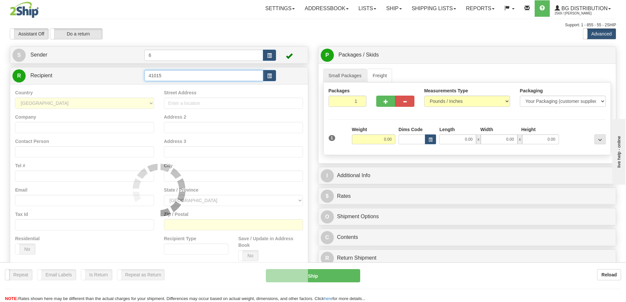
type input "41015"
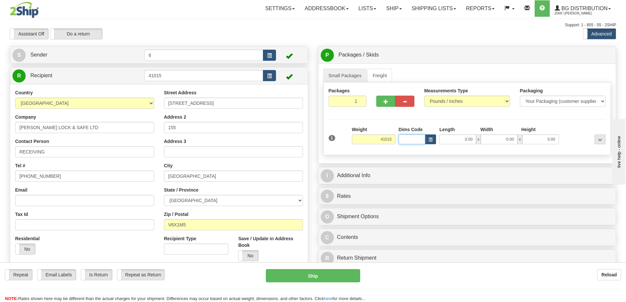
type input "41015.00"
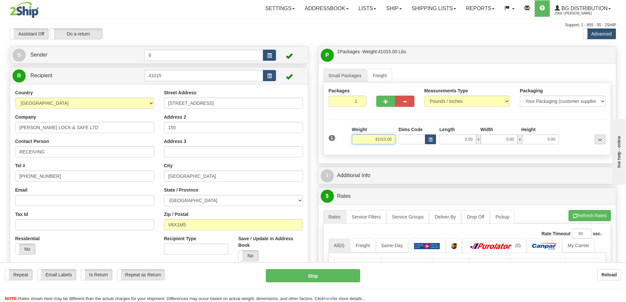
drag, startPoint x: 392, startPoint y: 139, endPoint x: 361, endPoint y: 146, distance: 31.9
click at [361, 146] on div "Weight 41015.00" at bounding box center [374, 137] width 47 height 23
type input "32.00"
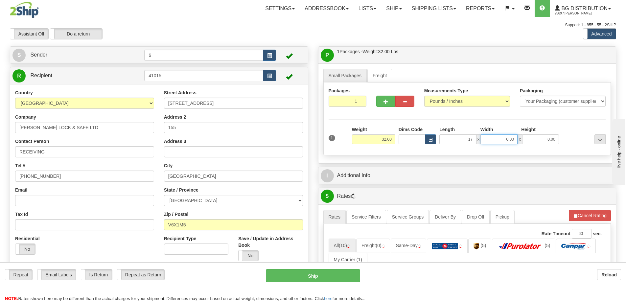
type input "17.00"
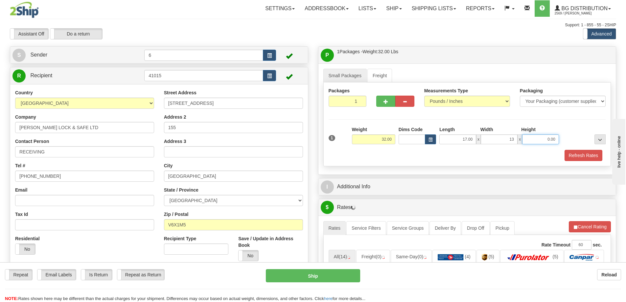
type input "13.00"
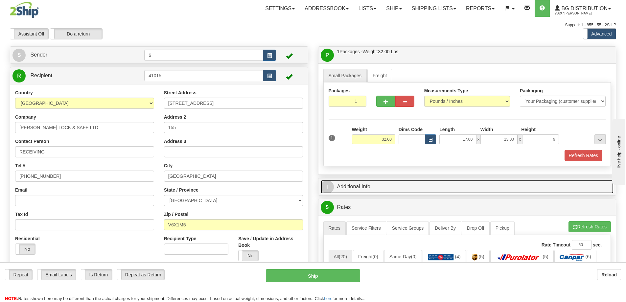
type input "9.00"
click at [387, 191] on link "I Additional Info" at bounding box center [467, 186] width 293 height 13
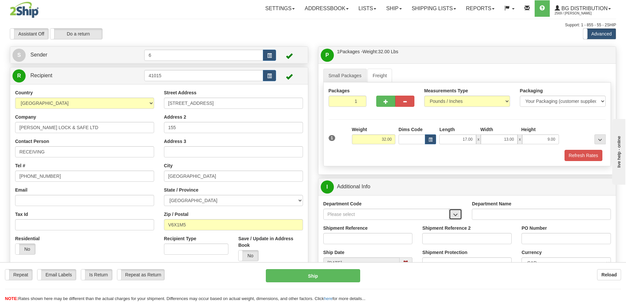
click at [460, 216] on button "button" at bounding box center [455, 214] width 13 height 11
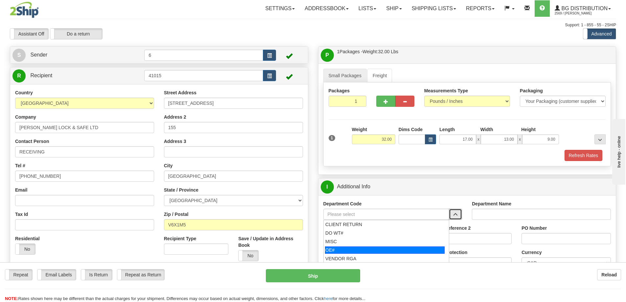
click at [371, 250] on div "OE#" at bounding box center [385, 250] width 120 height 7
type input "OE#"
type input "ORDERS"
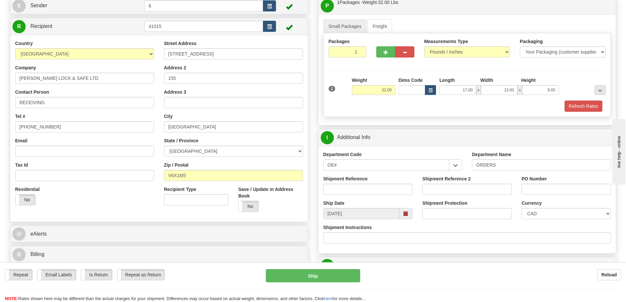
scroll to position [66, 0]
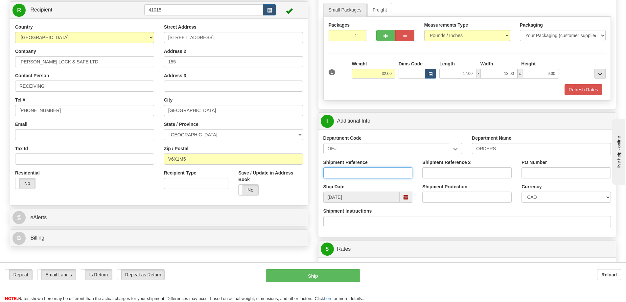
click at [365, 173] on input "Shipment Reference" at bounding box center [368, 172] width 89 height 11
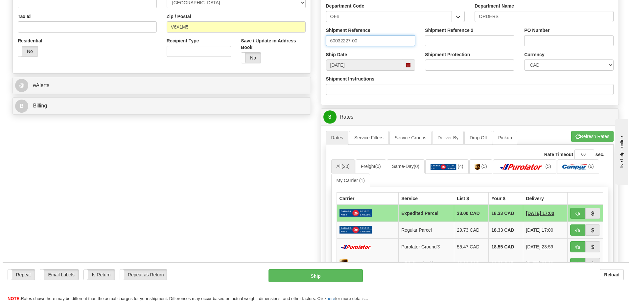
scroll to position [230, 0]
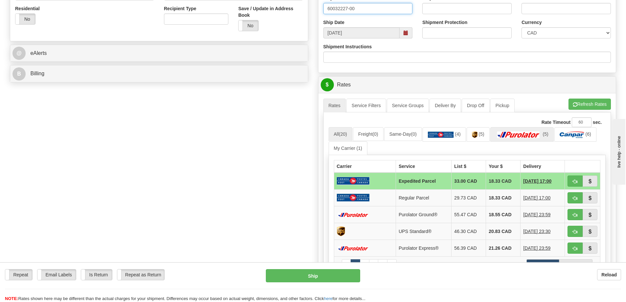
type input "60032227-00"
click at [528, 135] on img at bounding box center [519, 135] width 46 height 7
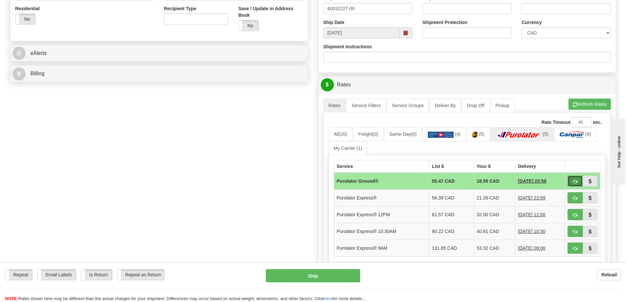
click at [578, 184] on button "button" at bounding box center [575, 181] width 15 height 11
type input "260"
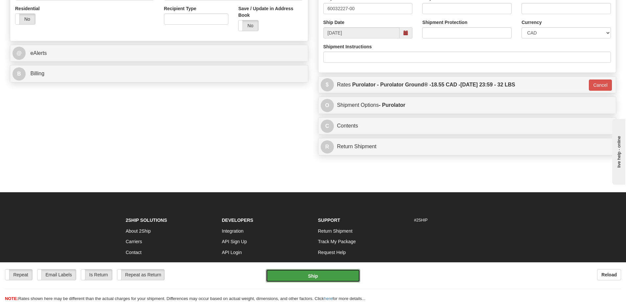
click at [339, 277] on button "Ship" at bounding box center [313, 275] width 94 height 13
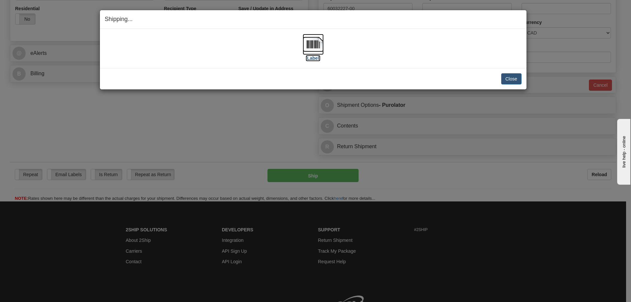
click at [318, 44] on img at bounding box center [313, 44] width 21 height 21
click at [504, 81] on button "Close" at bounding box center [511, 78] width 20 height 11
click at [508, 80] on button "Close" at bounding box center [511, 78] width 20 height 11
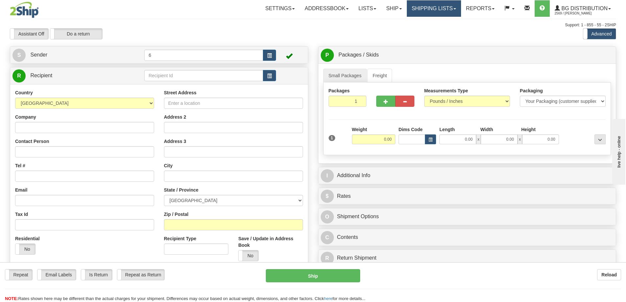
click at [419, 11] on link "Shipping lists" at bounding box center [434, 8] width 54 height 16
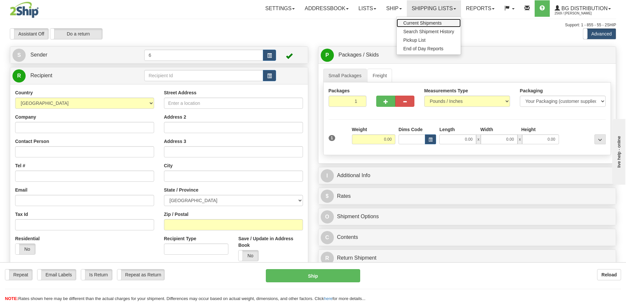
click at [420, 22] on span "Current Shipments" at bounding box center [422, 22] width 38 height 5
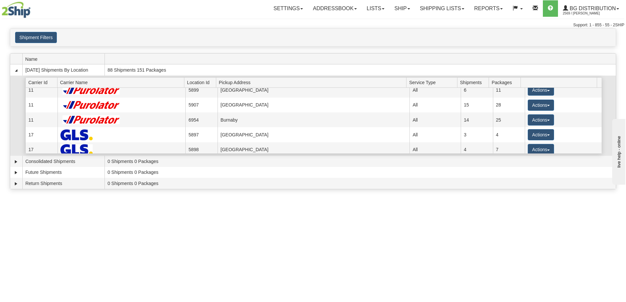
scroll to position [66, 0]
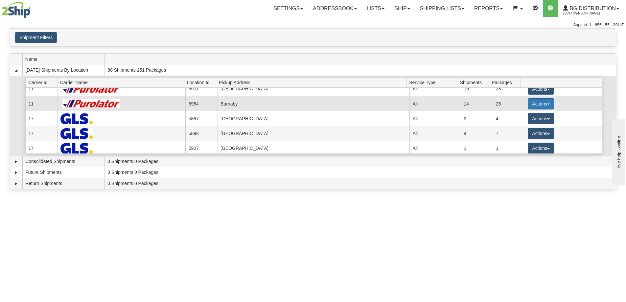
click at [530, 106] on button "Actions" at bounding box center [541, 103] width 26 height 11
click at [522, 117] on span "Details" at bounding box center [517, 116] width 18 height 5
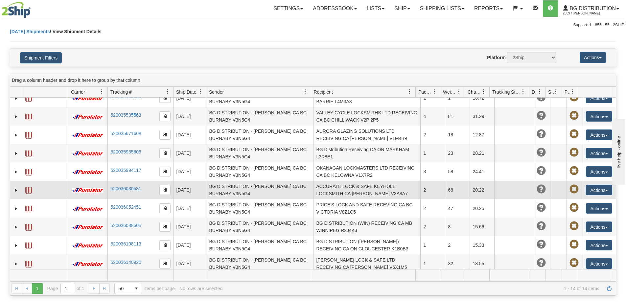
scroll to position [86, 0]
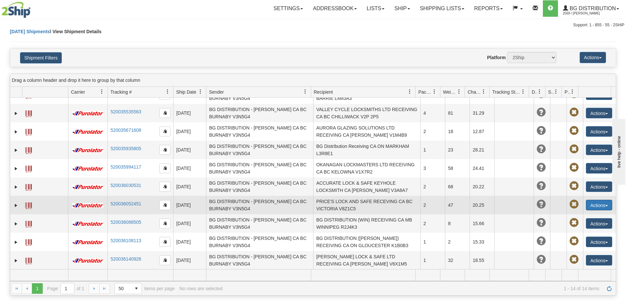
click at [598, 206] on button "Actions" at bounding box center [599, 205] width 26 height 11
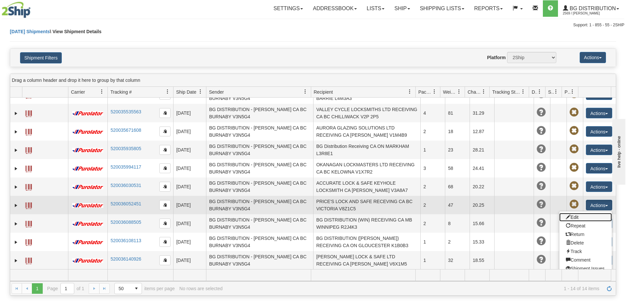
click at [577, 219] on link "Edit" at bounding box center [586, 217] width 53 height 9
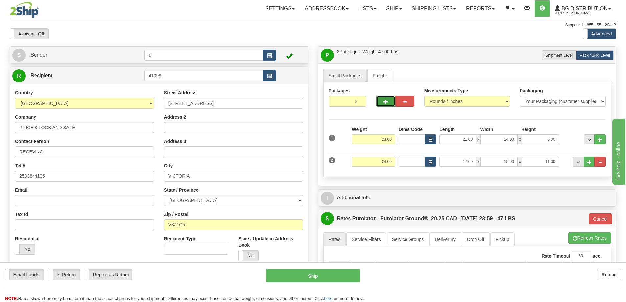
click at [387, 102] on span "button" at bounding box center [386, 102] width 5 height 4
click at [405, 103] on span "button" at bounding box center [405, 102] width 5 height 4
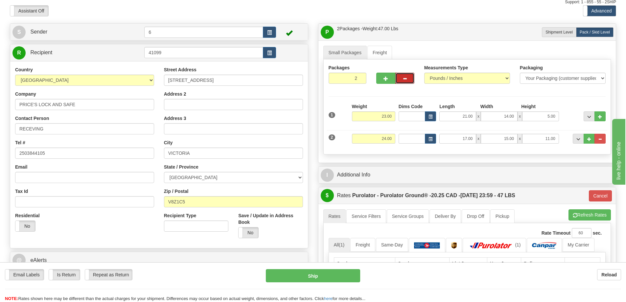
scroll to position [66, 0]
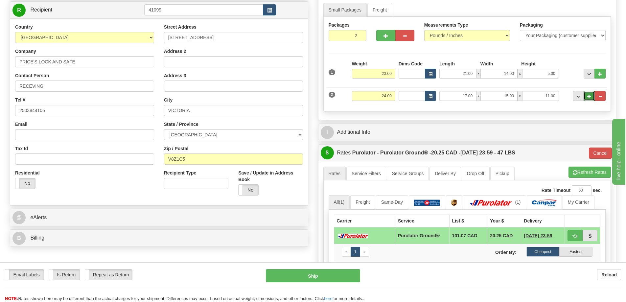
click at [588, 98] on span "..." at bounding box center [590, 97] width 4 height 4
type input "3"
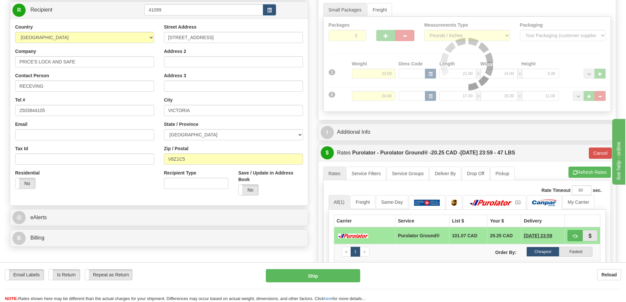
type input "260"
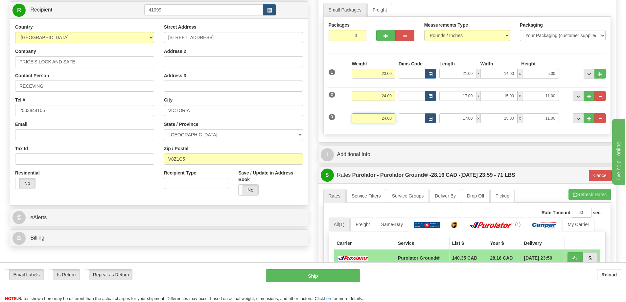
drag, startPoint x: 385, startPoint y: 120, endPoint x: 370, endPoint y: 120, distance: 15.1
click at [370, 117] on input "24.00" at bounding box center [373, 118] width 43 height 10
type input "10.00"
type input "260"
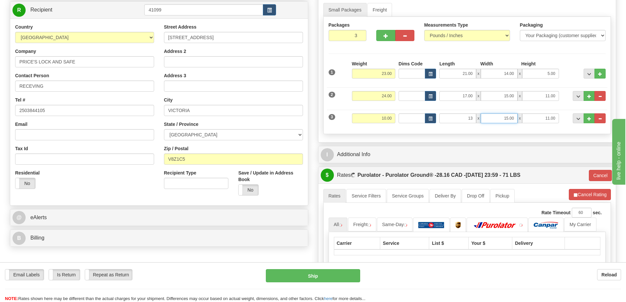
type input "13.00"
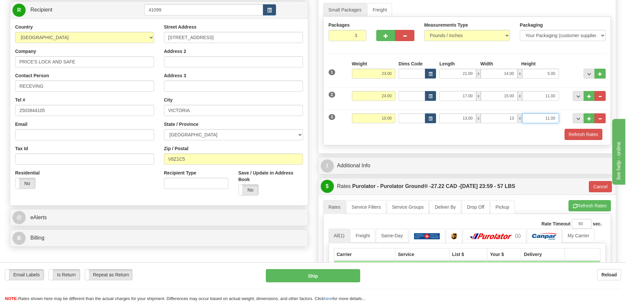
type input "13.00"
click at [434, 133] on div "Refresh Rates" at bounding box center [467, 134] width 281 height 11
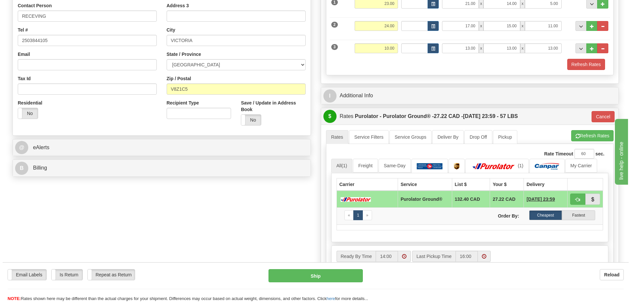
scroll to position [164, 0]
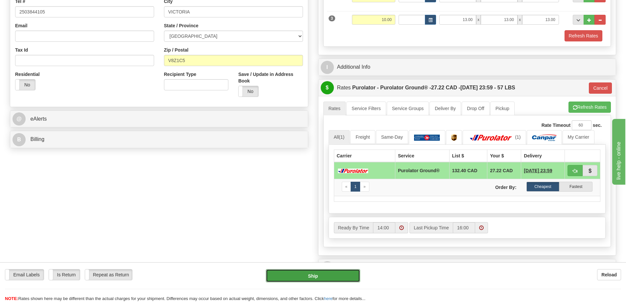
click at [329, 279] on button "Ship" at bounding box center [313, 275] width 94 height 13
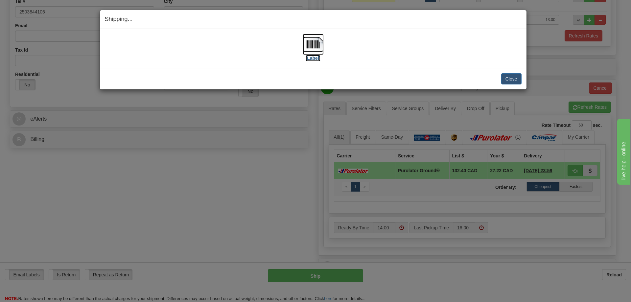
click at [314, 46] on img at bounding box center [313, 44] width 21 height 21
click at [515, 79] on button "Close" at bounding box center [511, 78] width 20 height 11
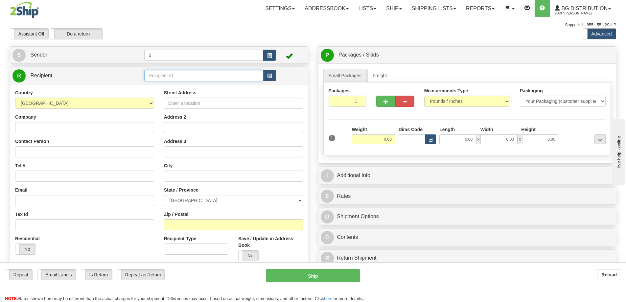
click at [159, 79] on input "text" at bounding box center [203, 75] width 119 height 11
click at [220, 86] on div "43023" at bounding box center [202, 86] width 113 height 7
type input "43023"
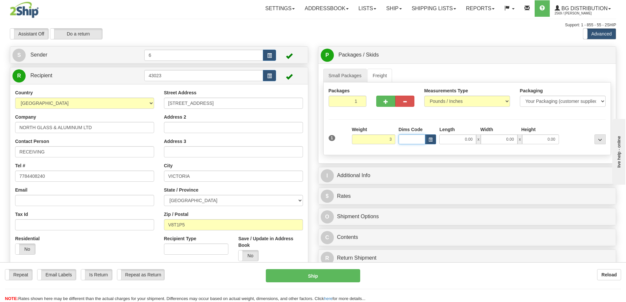
type input "3.00"
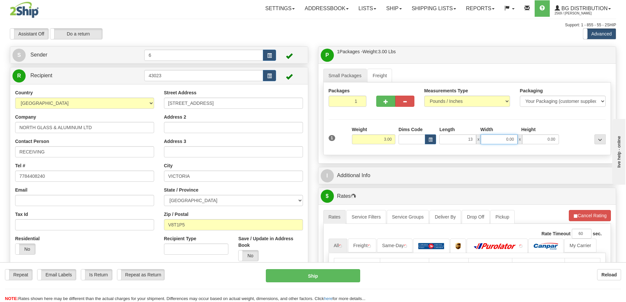
type input "13.00"
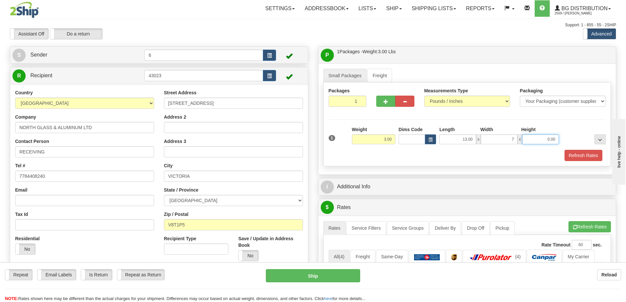
type input "7.00"
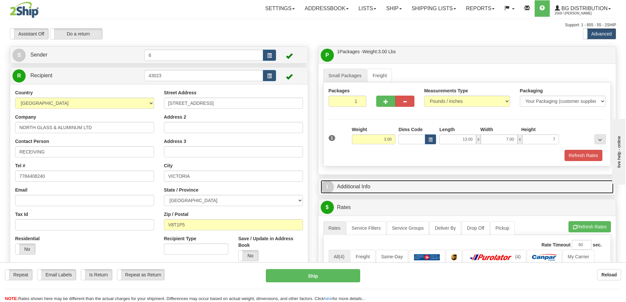
type input "7.00"
click at [461, 188] on link "I Additional Info" at bounding box center [467, 186] width 293 height 13
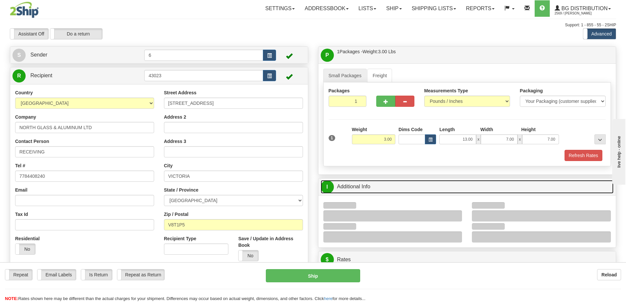
scroll to position [33, 0]
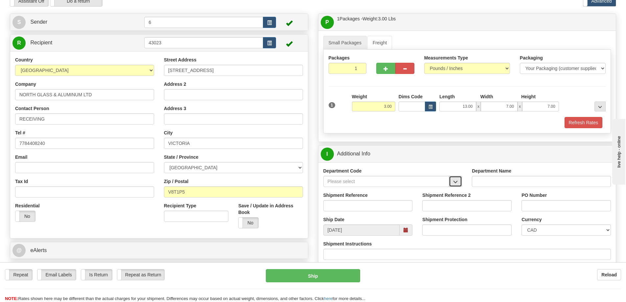
click at [457, 179] on button "button" at bounding box center [455, 181] width 13 height 11
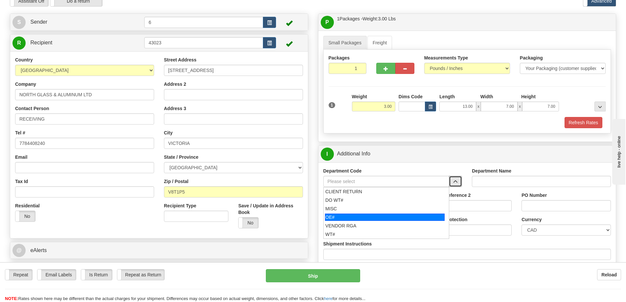
click at [398, 217] on div "OE#" at bounding box center [385, 217] width 120 height 7
type input "OE#"
type input "ORDERS"
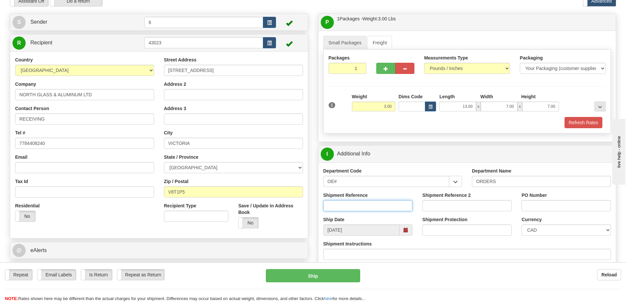
click at [393, 205] on input "Shipment Reference" at bounding box center [368, 205] width 89 height 11
type input "60031331-00"
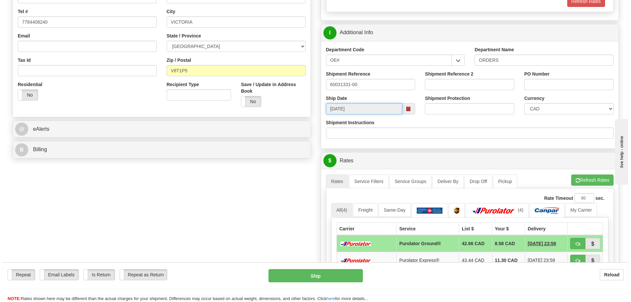
scroll to position [197, 0]
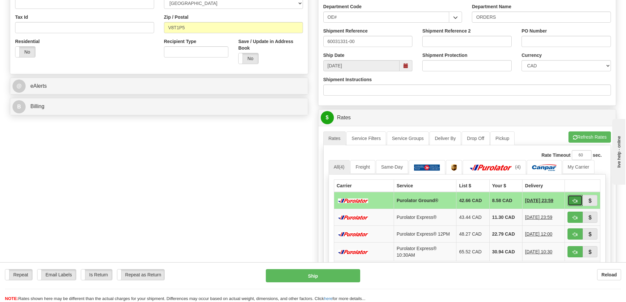
click at [577, 202] on span "button" at bounding box center [575, 201] width 5 height 4
type input "260"
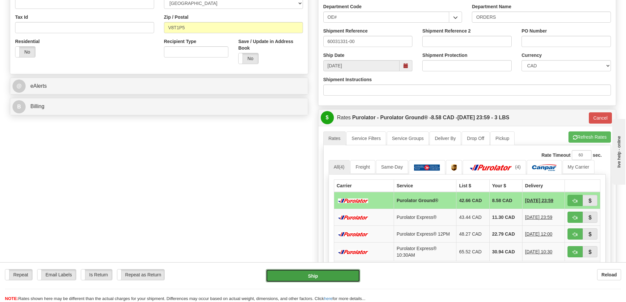
click at [328, 279] on button "Ship" at bounding box center [313, 275] width 94 height 13
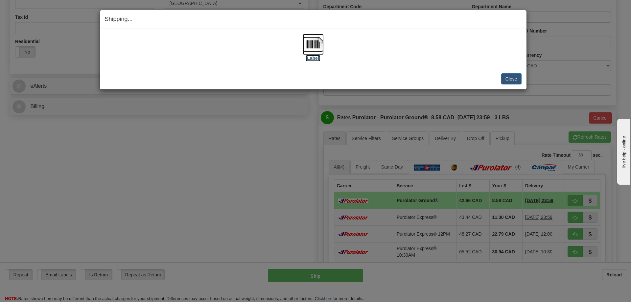
click at [311, 47] on img at bounding box center [313, 44] width 21 height 21
click at [521, 75] on button "Close" at bounding box center [511, 78] width 20 height 11
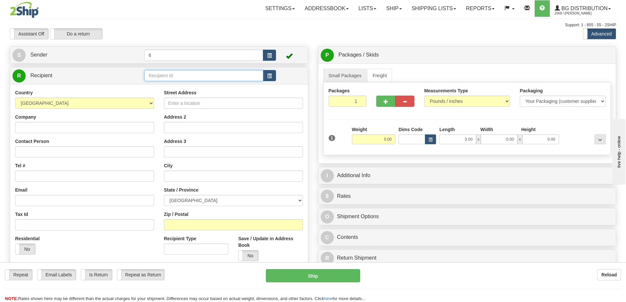
click at [209, 78] on input "text" at bounding box center [203, 75] width 119 height 11
click at [252, 87] on div "46007" at bounding box center [202, 86] width 113 height 7
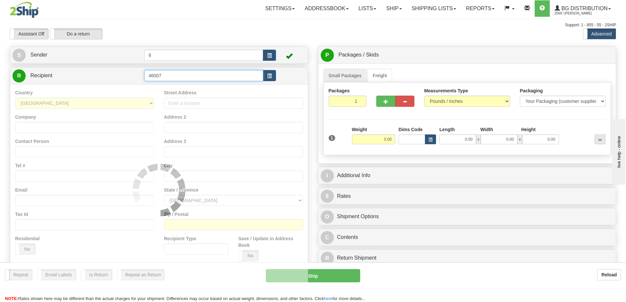
type input "46007"
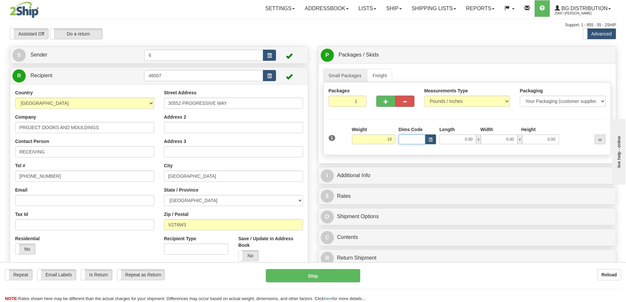
type input "19.00"
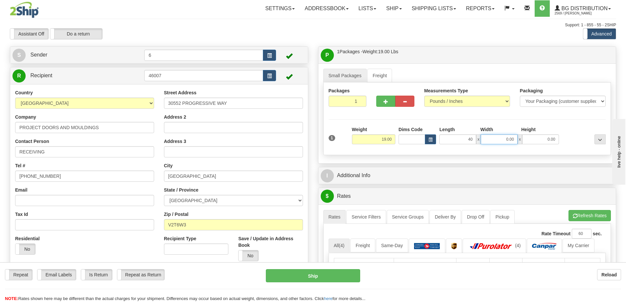
type input "40.00"
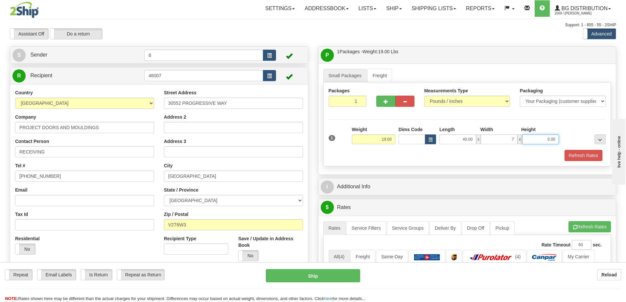
type input "7.00"
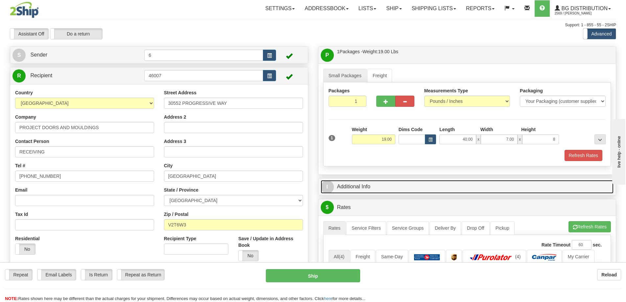
type input "8.00"
click at [402, 192] on link "I Additional Info" at bounding box center [467, 186] width 293 height 13
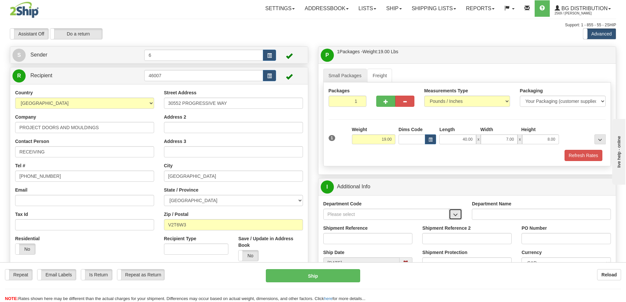
click at [458, 218] on button "button" at bounding box center [455, 214] width 13 height 11
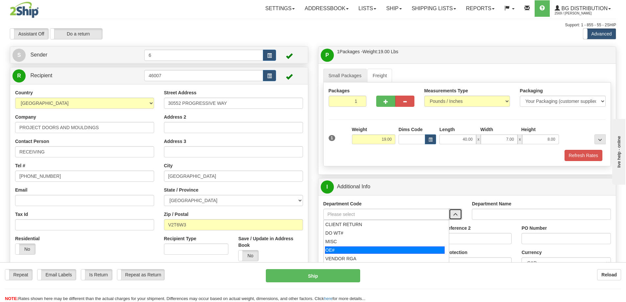
click at [362, 253] on div "OE#" at bounding box center [385, 250] width 120 height 7
type input "OE#"
type input "ORDERS"
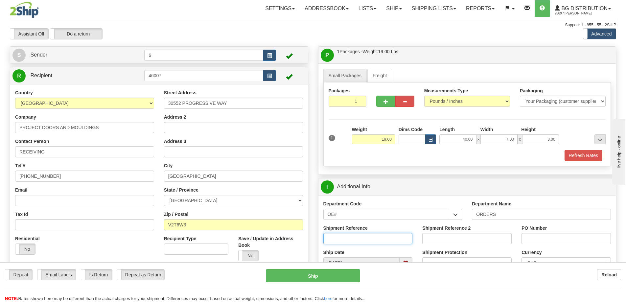
click at [361, 240] on input "Shipment Reference" at bounding box center [368, 238] width 89 height 11
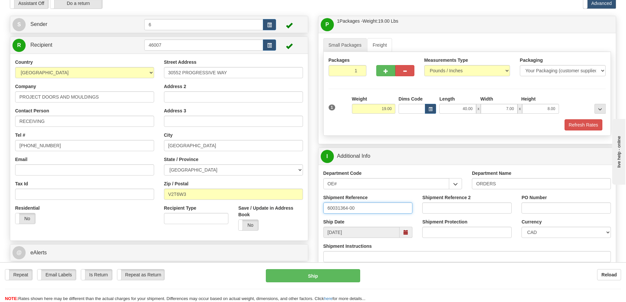
scroll to position [66, 0]
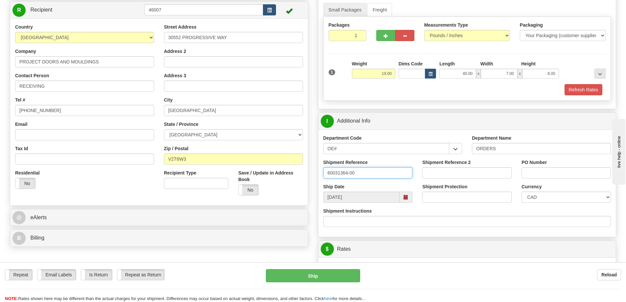
type input "60031364-00"
drag, startPoint x: 551, startPoint y: 171, endPoint x: 557, endPoint y: 169, distance: 6.1
click at [556, 170] on input "PO Number" at bounding box center [566, 172] width 89 height 11
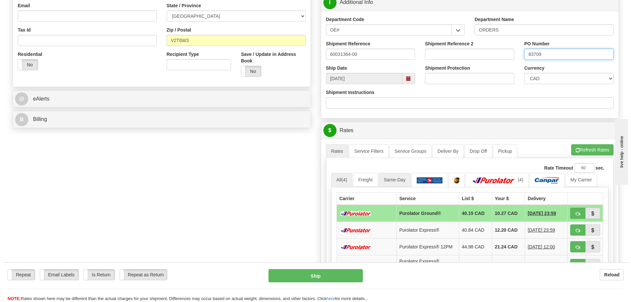
scroll to position [197, 0]
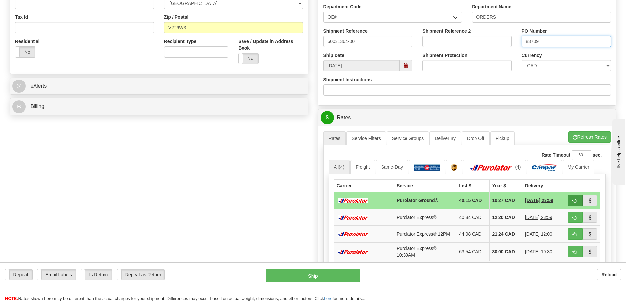
type input "83709"
click at [576, 200] on span "button" at bounding box center [575, 201] width 5 height 4
type input "260"
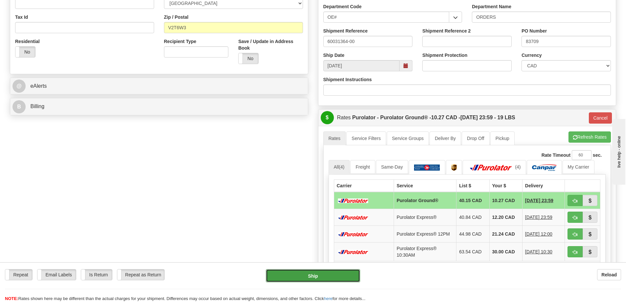
click at [345, 278] on button "Ship" at bounding box center [313, 275] width 94 height 13
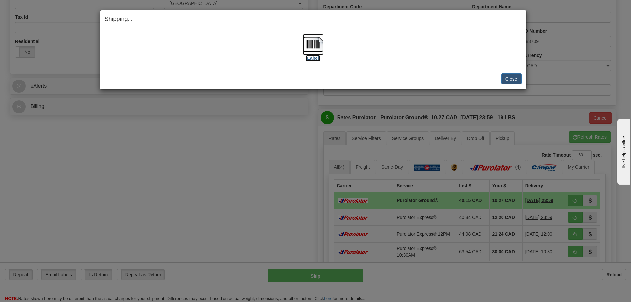
click at [309, 47] on img at bounding box center [313, 44] width 21 height 21
click at [514, 76] on button "Close" at bounding box center [511, 78] width 20 height 11
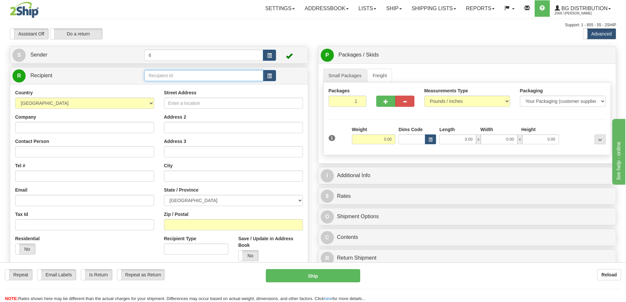
click at [207, 80] on input "text" at bounding box center [203, 75] width 119 height 11
click at [250, 85] on div "44001" at bounding box center [202, 86] width 113 height 7
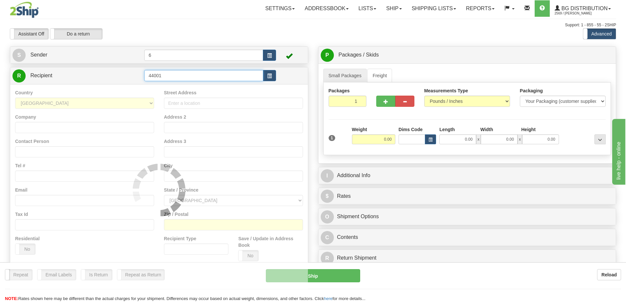
type input "44001"
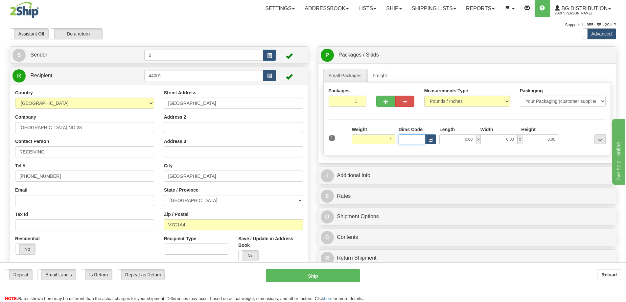
type input "4.00"
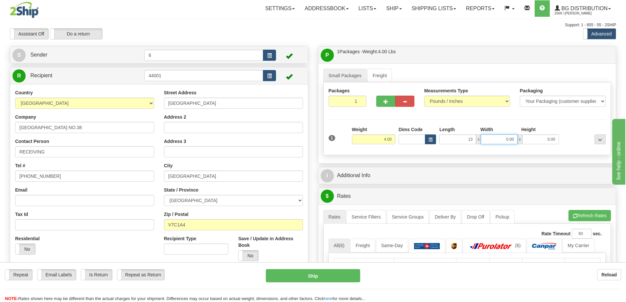
type input "13.00"
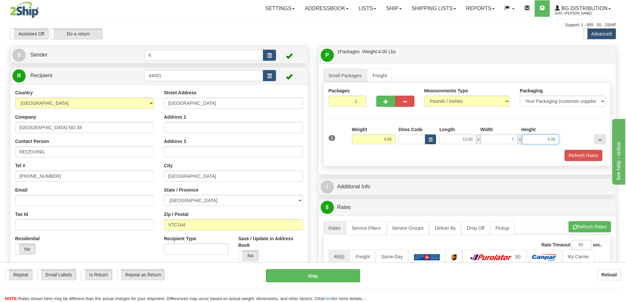
type input "7.00"
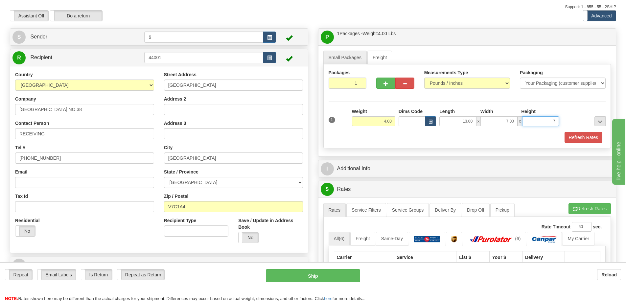
scroll to position [33, 0]
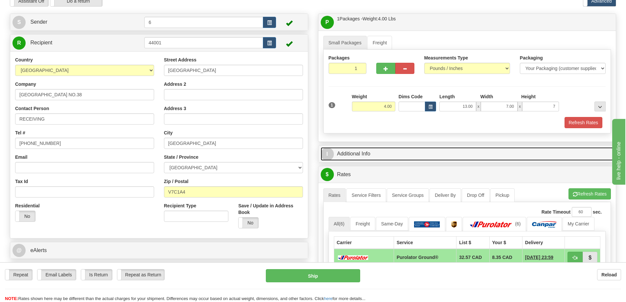
type input "7.00"
click at [391, 155] on link "I Additional Info" at bounding box center [467, 153] width 293 height 13
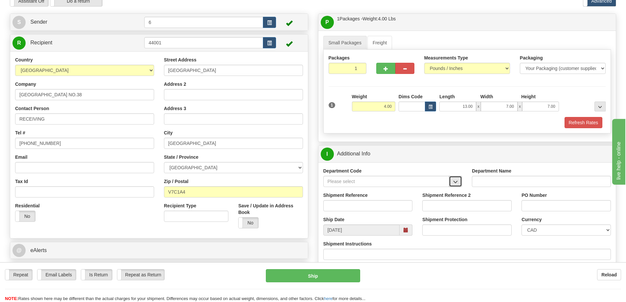
click at [460, 181] on button "button" at bounding box center [455, 181] width 13 height 11
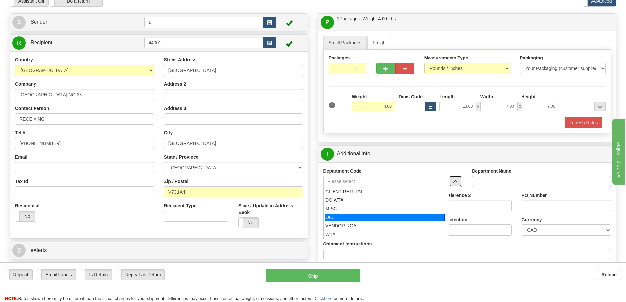
click at [399, 219] on div "OE#" at bounding box center [385, 217] width 120 height 7
type input "OE#"
type input "ORDERS"
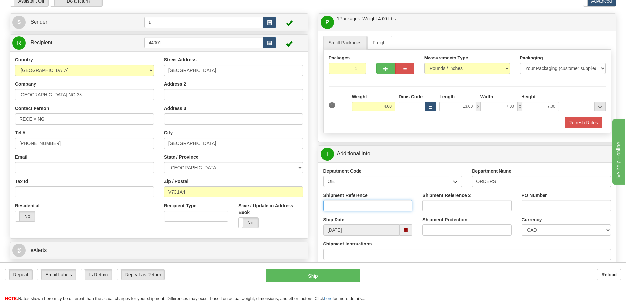
click at [393, 206] on input "Shipment Reference" at bounding box center [368, 205] width 89 height 11
type input "60032175-00"
click at [578, 203] on input "PO Number" at bounding box center [566, 205] width 89 height 11
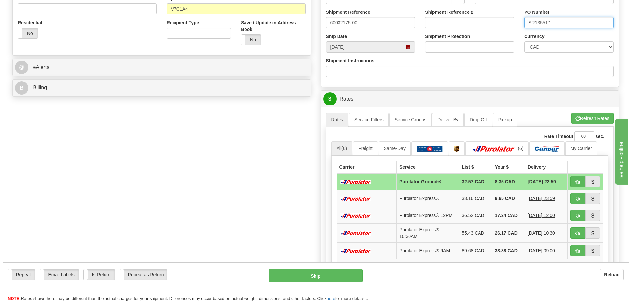
scroll to position [230, 0]
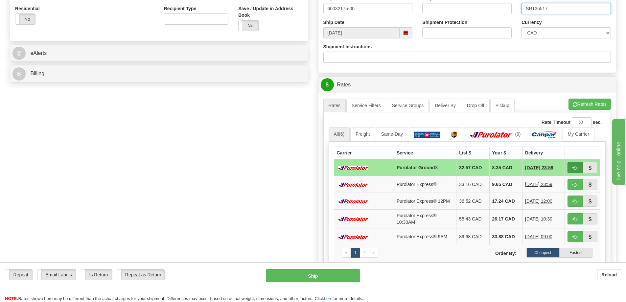
type input "SR135517"
click at [569, 169] on button "button" at bounding box center [575, 167] width 15 height 11
type input "260"
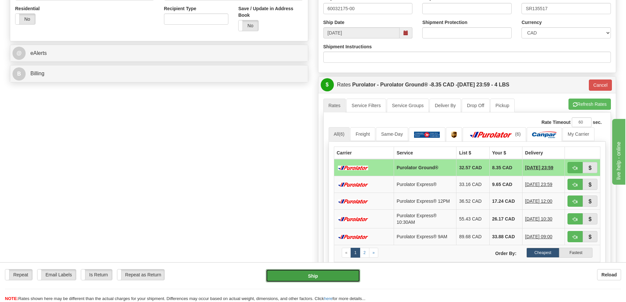
click at [302, 272] on button "Ship" at bounding box center [313, 275] width 94 height 13
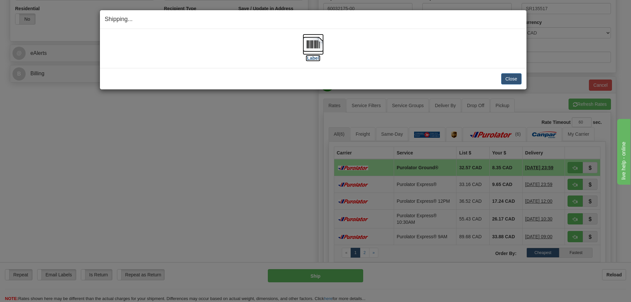
click at [322, 47] on img at bounding box center [313, 44] width 21 height 21
